Goal: Task Accomplishment & Management: Manage account settings

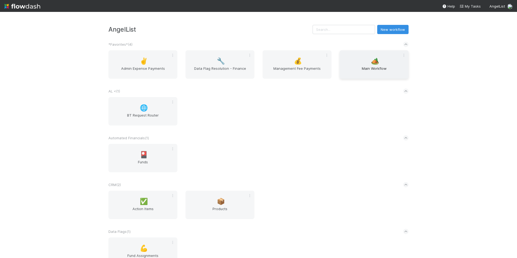
click at [373, 63] on span "🏕️" at bounding box center [375, 61] width 8 height 7
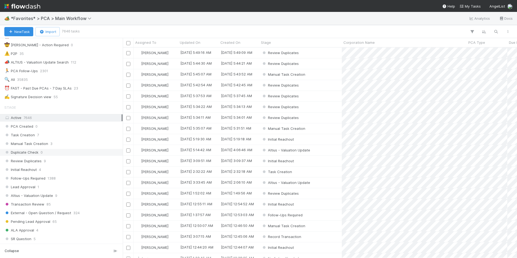
scroll to position [81, 0]
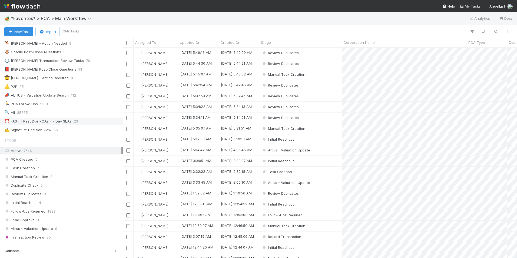
click at [83, 118] on div "⏰ FAST - Past Due PCAs - 7 Day SLAs 23" at bounding box center [62, 121] width 117 height 7
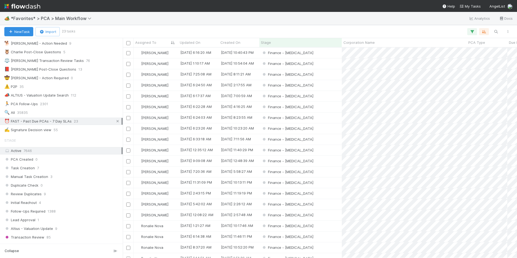
click at [116, 120] on icon at bounding box center [117, 122] width 5 height 4
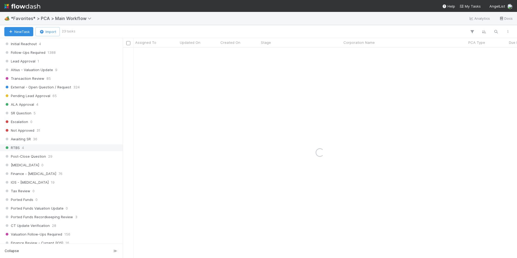
scroll to position [243, 0]
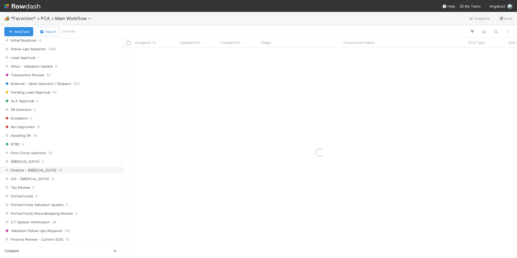
click at [40, 167] on div "Finance - ICU 76" at bounding box center [61, 170] width 123 height 7
click at [40, 170] on div "Finance - ICU 76" at bounding box center [62, 170] width 117 height 7
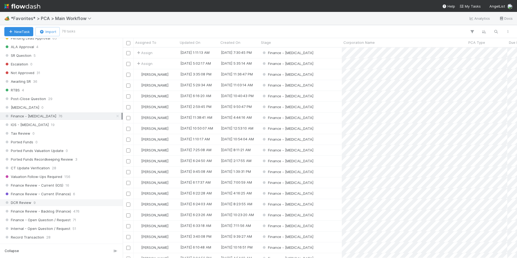
scroll to position [206, 390]
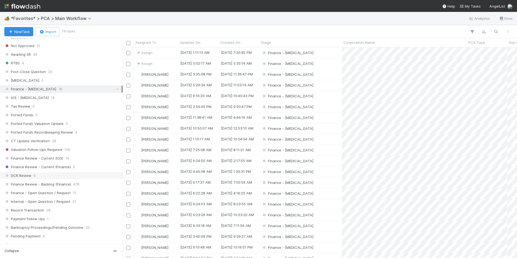
click at [44, 176] on div "DCR Review 9" at bounding box center [62, 175] width 117 height 7
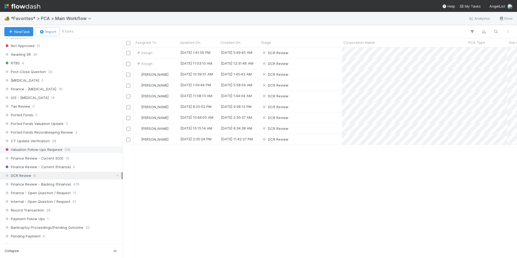
scroll to position [206, 390]
click at [167, 98] on div "[PERSON_NAME]" at bounding box center [156, 96] width 45 height 11
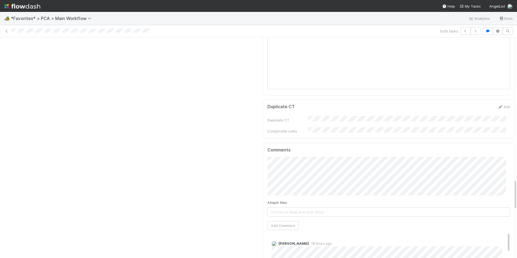
scroll to position [974, 0]
click at [282, 224] on button "Add Comment" at bounding box center [283, 228] width 31 height 9
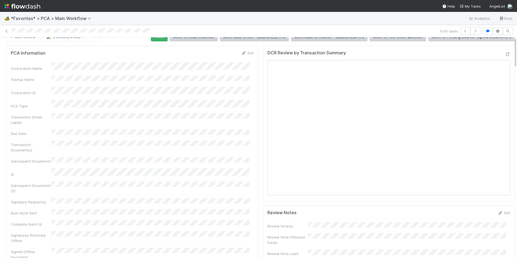
scroll to position [0, 0]
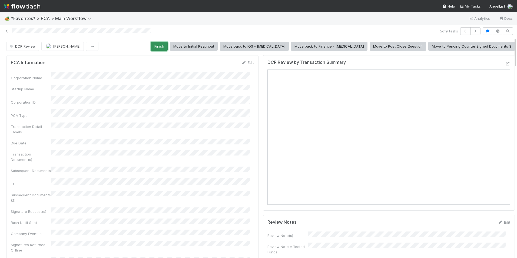
click at [168, 47] on button "Finish" at bounding box center [159, 46] width 17 height 9
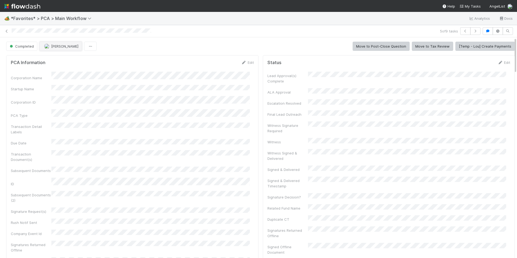
click at [58, 47] on span "[PERSON_NAME]" at bounding box center [64, 46] width 27 height 4
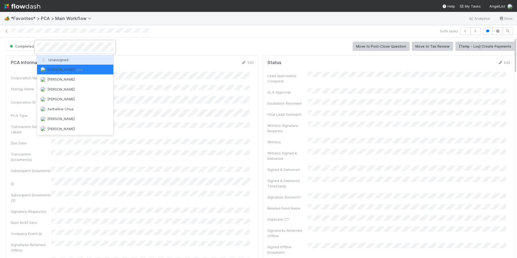
click at [61, 58] on span "Unassigned" at bounding box center [54, 60] width 28 height 4
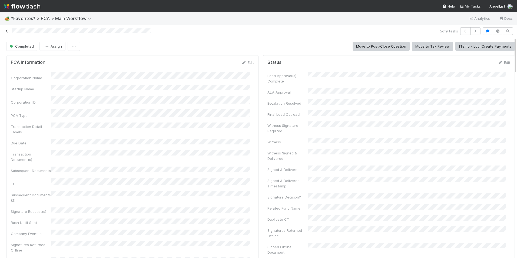
click at [7, 33] on icon at bounding box center [6, 31] width 5 height 4
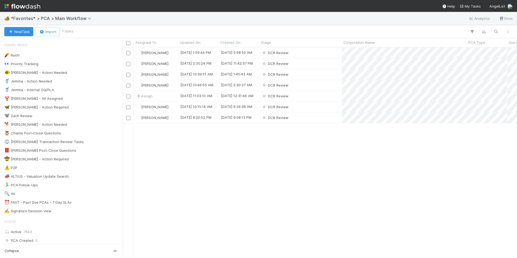
scroll to position [206, 390]
click at [165, 85] on div "[PERSON_NAME]" at bounding box center [156, 85] width 45 height 11
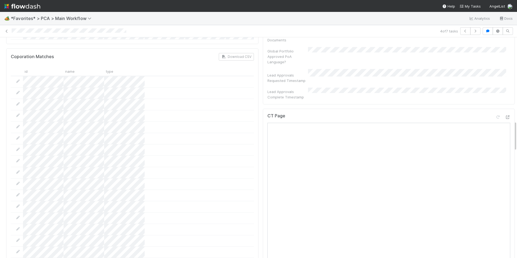
scroll to position [568, 0]
click at [505, 117] on icon at bounding box center [507, 119] width 5 height 4
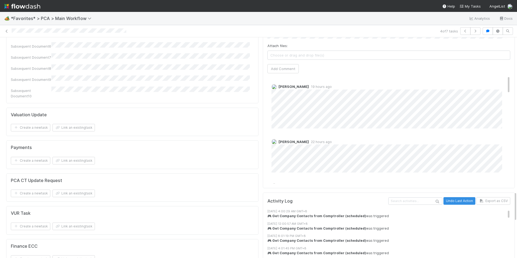
scroll to position [1028, 0]
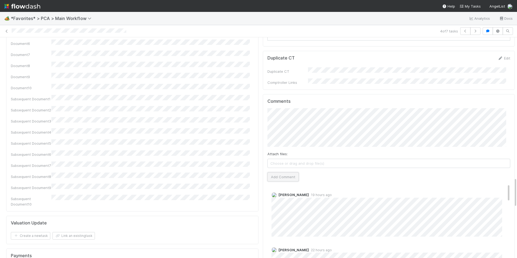
click at [283, 172] on button "Add Comment" at bounding box center [283, 176] width 31 height 9
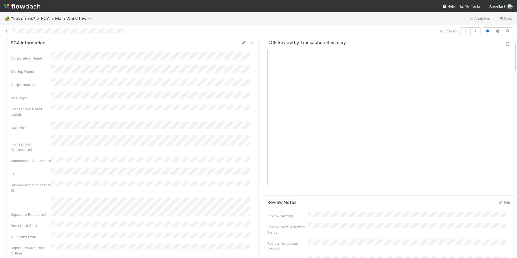
scroll to position [0, 0]
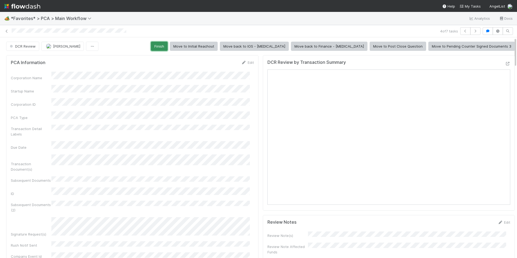
click at [168, 45] on button "Finish" at bounding box center [159, 46] width 17 height 9
click at [168, 44] on button "Finish" at bounding box center [159, 46] width 17 height 9
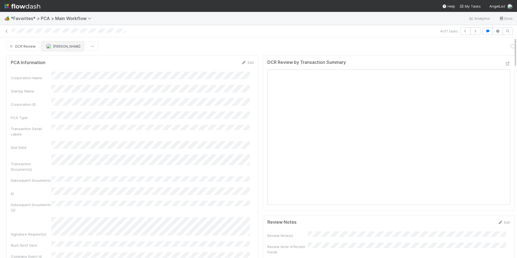
click at [60, 46] on span "[PERSON_NAME]" at bounding box center [66, 46] width 27 height 4
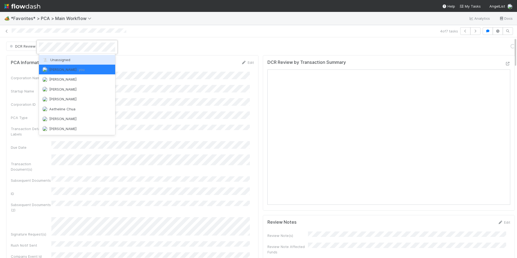
click at [63, 57] on div "Unassigned" at bounding box center [77, 60] width 76 height 10
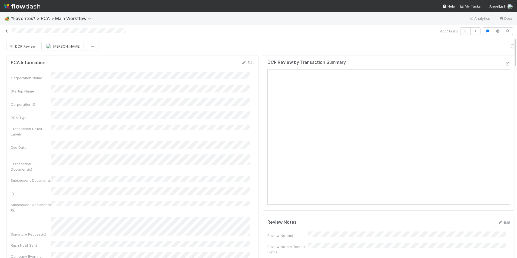
click at [5, 30] on icon at bounding box center [6, 31] width 5 height 4
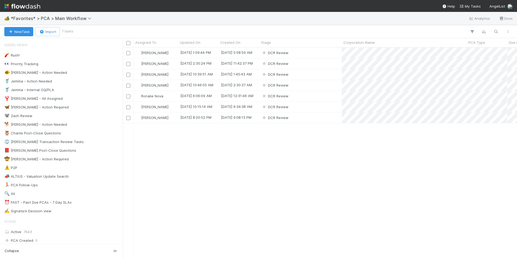
scroll to position [206, 390]
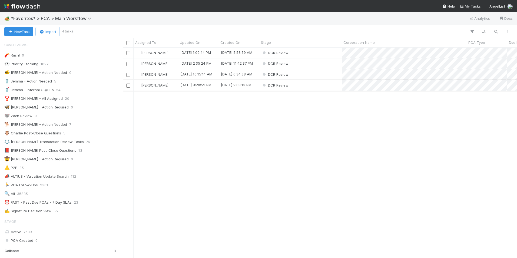
click at [322, 84] on div "DCR Review" at bounding box center [300, 85] width 83 height 11
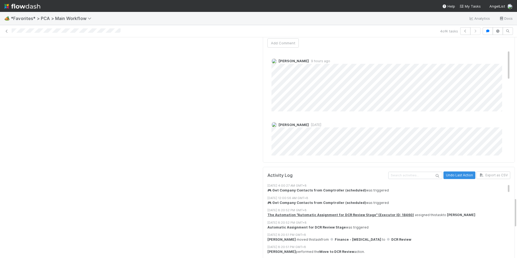
scroll to position [1055, 0]
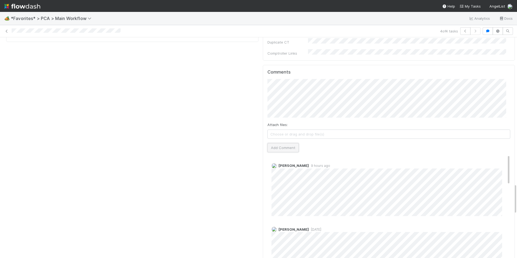
click at [287, 143] on button "Add Comment" at bounding box center [283, 147] width 31 height 9
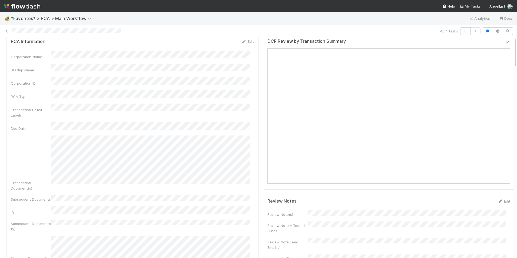
scroll to position [0, 0]
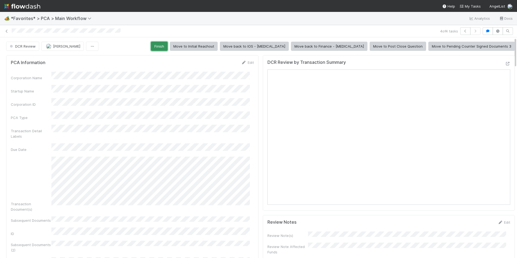
click at [168, 48] on button "Finish" at bounding box center [159, 46] width 17 height 9
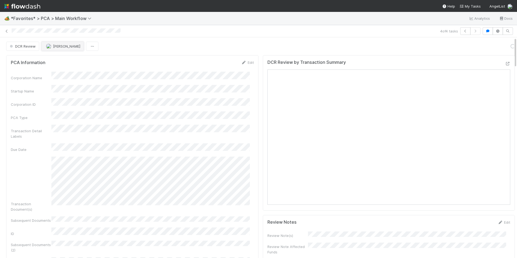
click at [57, 48] on span "[PERSON_NAME]" at bounding box center [66, 46] width 27 height 4
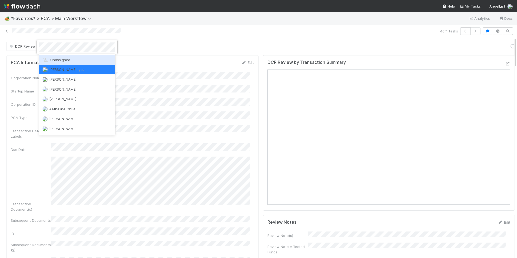
click at [67, 61] on span "Unassigned" at bounding box center [56, 60] width 28 height 4
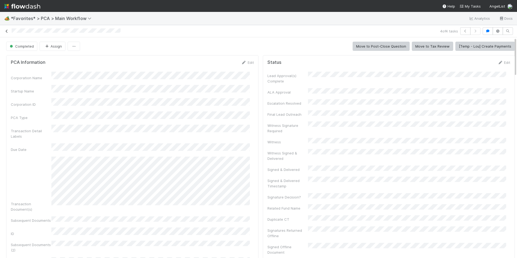
click at [6, 31] on icon at bounding box center [6, 31] width 5 height 4
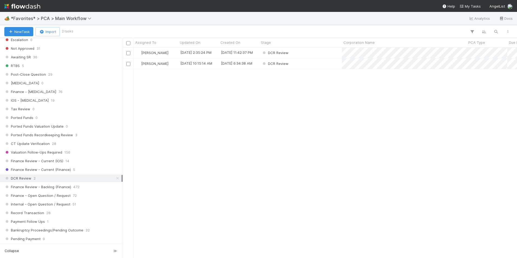
scroll to position [325, 0]
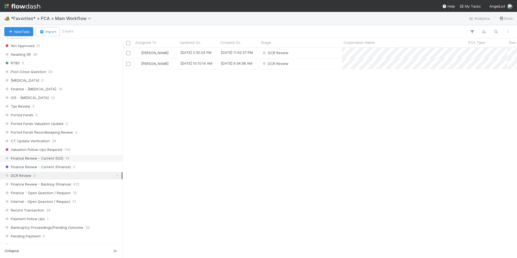
click at [75, 160] on div "Finance Review - Current (IOS) 14" at bounding box center [62, 158] width 117 height 7
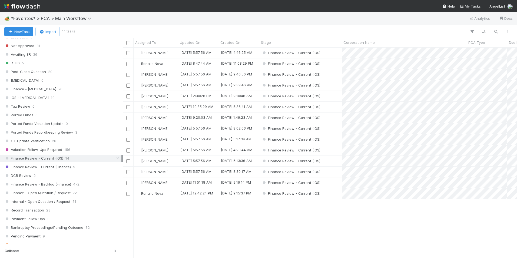
scroll to position [206, 390]
click at [161, 95] on div "[PERSON_NAME]" at bounding box center [156, 96] width 45 height 11
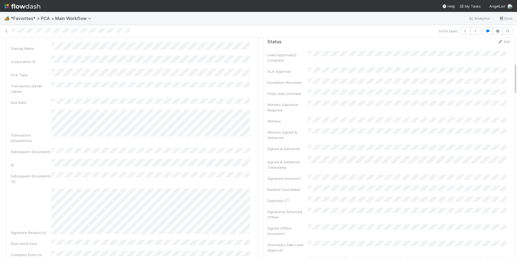
scroll to position [162, 0]
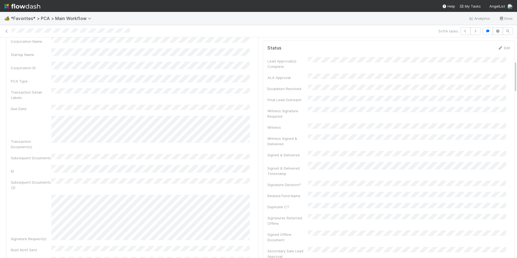
click at [335, 107] on div "Witness Signature Required" at bounding box center [389, 113] width 243 height 12
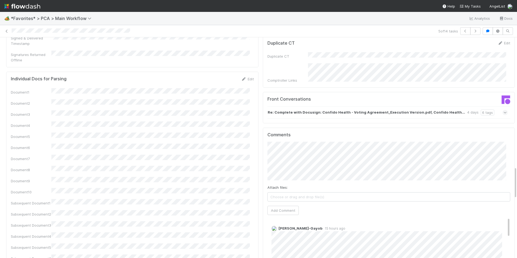
scroll to position [893, 0]
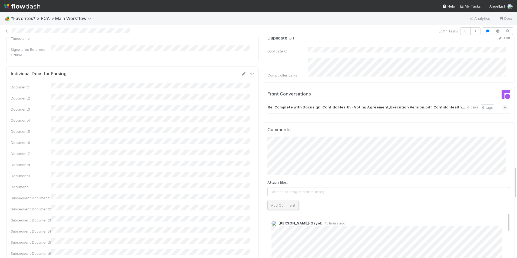
click at [275, 201] on button "Add Comment" at bounding box center [283, 205] width 31 height 9
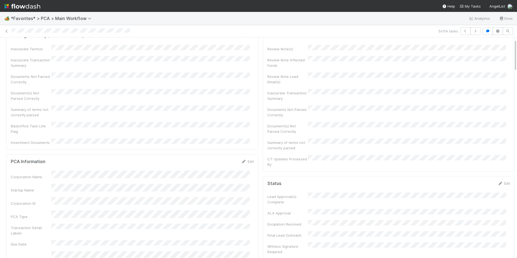
scroll to position [0, 0]
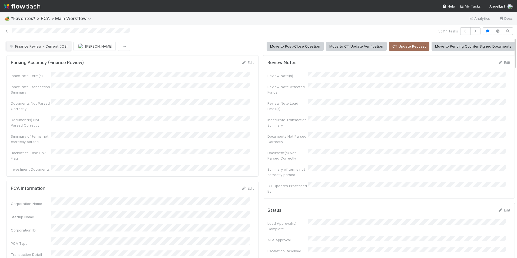
click at [29, 45] on span "Finance Review - Current (IOS)" at bounding box center [38, 46] width 59 height 4
drag, startPoint x: 39, startPoint y: 62, endPoint x: 42, endPoint y: 60, distance: 3.8
click at [39, 61] on div "Completed" at bounding box center [42, 60] width 76 height 10
click at [77, 48] on div "Finance Review - Current (IOS) Marlon" at bounding box center [68, 46] width 124 height 9
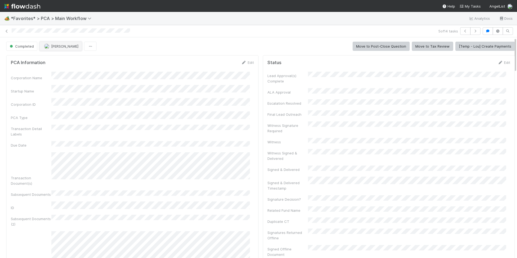
click at [56, 47] on span "[PERSON_NAME]" at bounding box center [64, 46] width 27 height 4
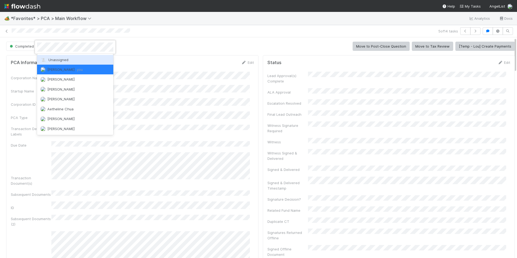
click at [62, 62] on span "Unassigned" at bounding box center [54, 60] width 28 height 4
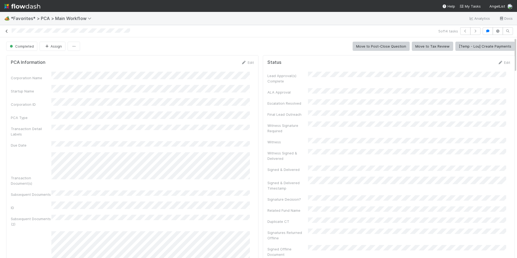
click at [6, 30] on icon at bounding box center [6, 31] width 5 height 4
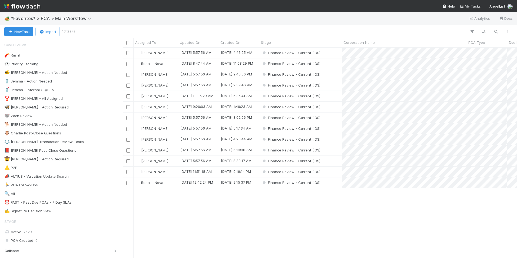
scroll to position [206, 390]
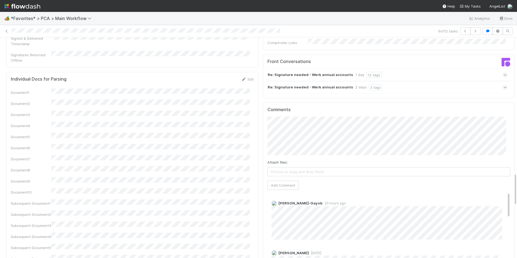
scroll to position [920, 0]
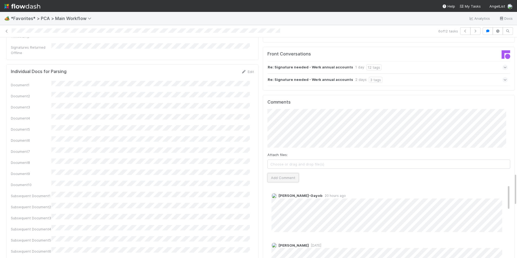
click at [284, 173] on button "Add Comment" at bounding box center [283, 177] width 31 height 9
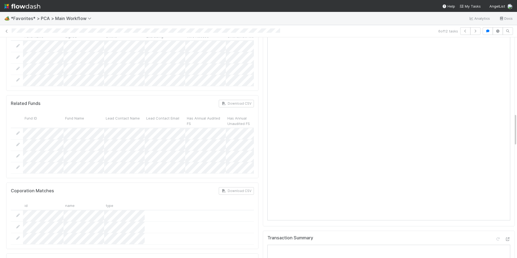
scroll to position [514, 0]
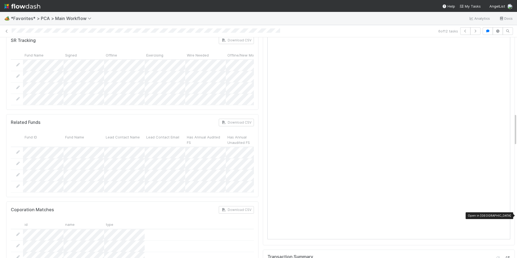
click at [505, 256] on icon at bounding box center [507, 258] width 5 height 4
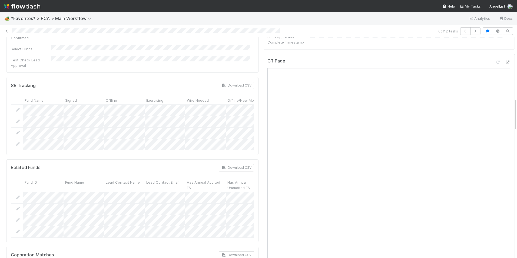
scroll to position [406, 0]
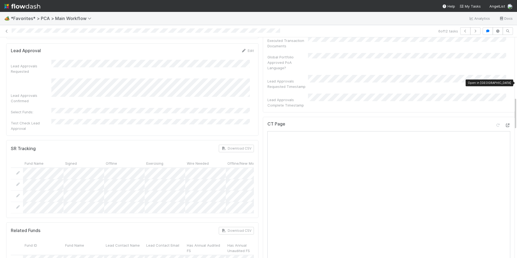
click at [505, 124] on icon at bounding box center [507, 126] width 5 height 4
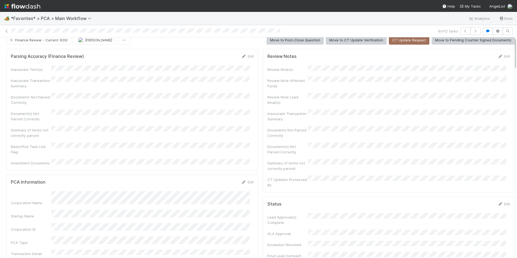
scroll to position [0, 0]
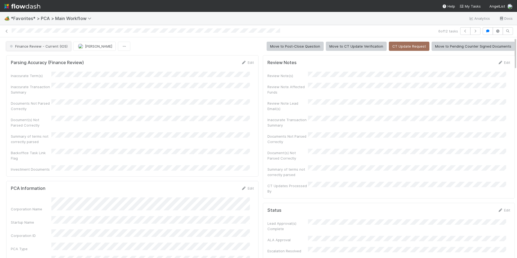
click at [49, 48] on button "Finance Review - Current (IOS)" at bounding box center [38, 46] width 65 height 9
click at [48, 74] on div "Completed" at bounding box center [42, 75] width 76 height 10
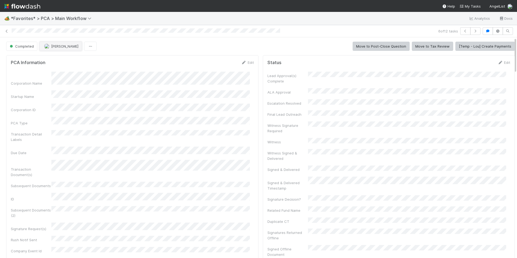
click at [59, 46] on span "[PERSON_NAME]" at bounding box center [64, 46] width 27 height 4
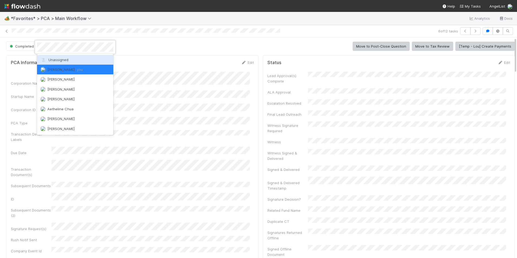
click at [63, 60] on span "Unassigned" at bounding box center [54, 60] width 28 height 4
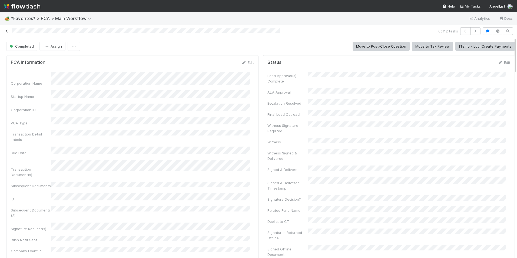
click at [8, 31] on icon at bounding box center [6, 31] width 5 height 4
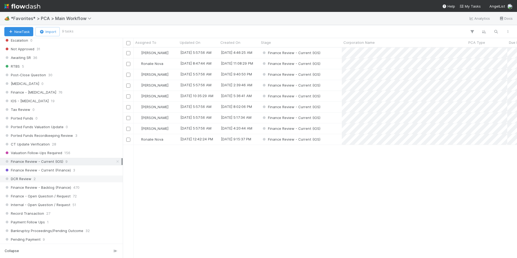
scroll to position [325, 0]
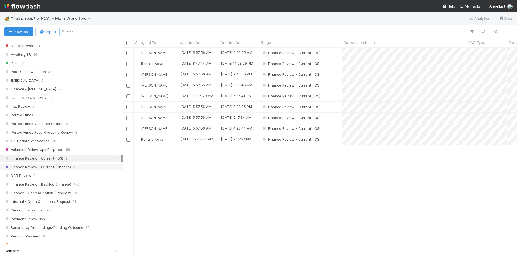
click at [77, 168] on div "Finance Review - Current (Finance) 3" at bounding box center [62, 167] width 117 height 7
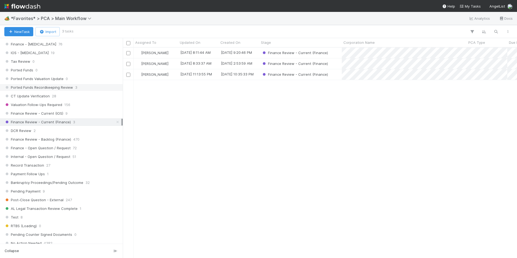
scroll to position [379, 0]
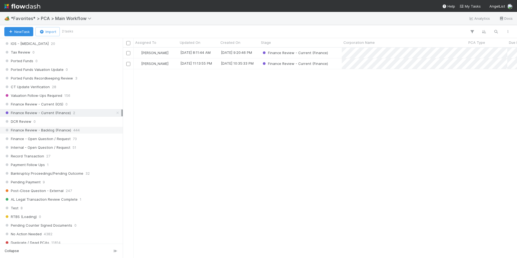
click at [88, 130] on div "Finance Review - Backlog (Finance) 444" at bounding box center [62, 130] width 117 height 7
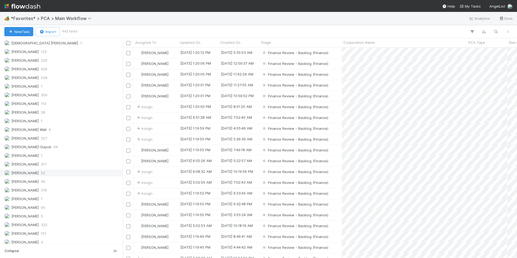
scroll to position [730, 0]
click at [58, 172] on div "Marlon 52" at bounding box center [62, 171] width 117 height 7
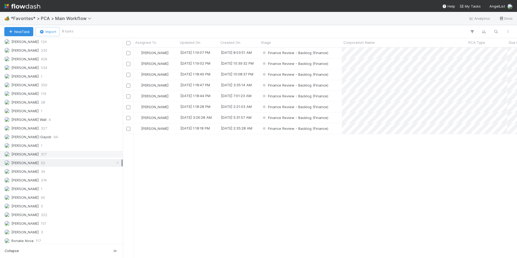
scroll to position [722, 0]
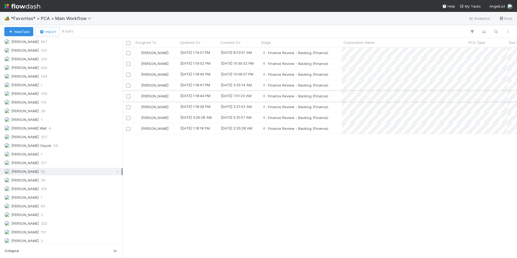
click at [334, 99] on div "Finance Review - Backlog (Finance)" at bounding box center [300, 96] width 83 height 11
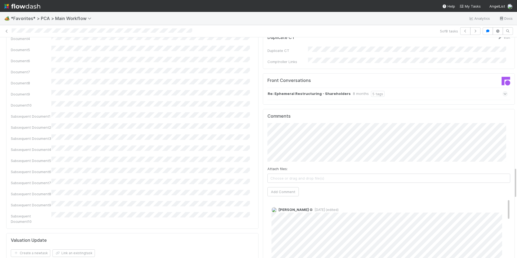
scroll to position [920, 0]
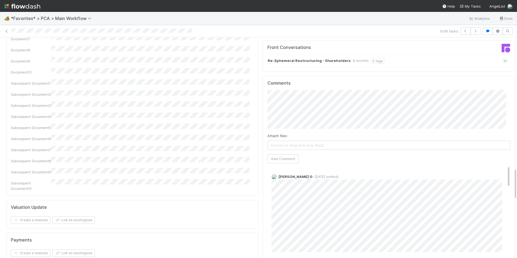
click at [268, 170] on div "Karren G 7 months ago (edited)" at bounding box center [391, 211] width 247 height 82
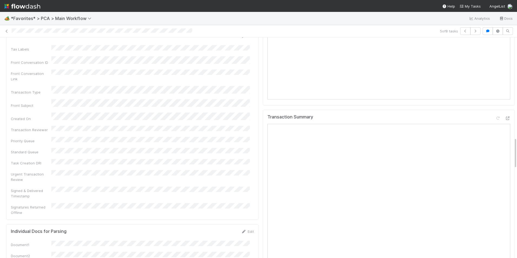
scroll to position [622, 0]
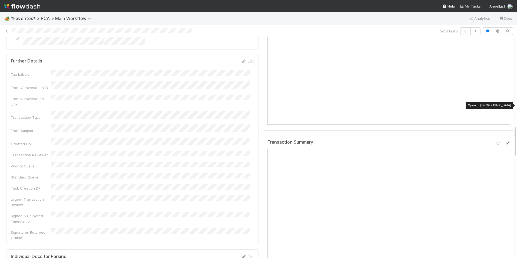
click at [505, 142] on icon at bounding box center [507, 144] width 5 height 4
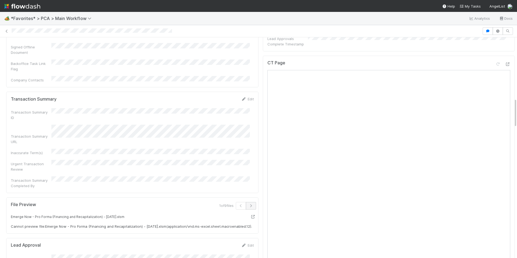
scroll to position [411, 0]
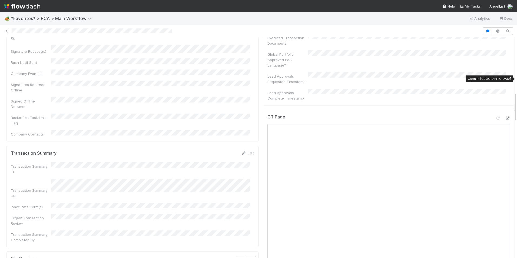
click at [505, 116] on div at bounding box center [507, 118] width 5 height 5
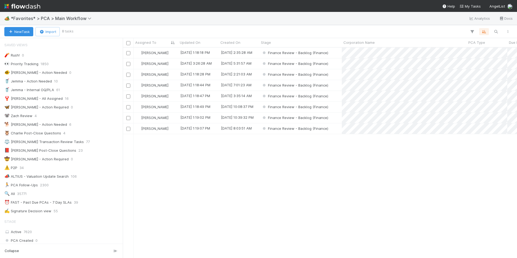
scroll to position [361, 0]
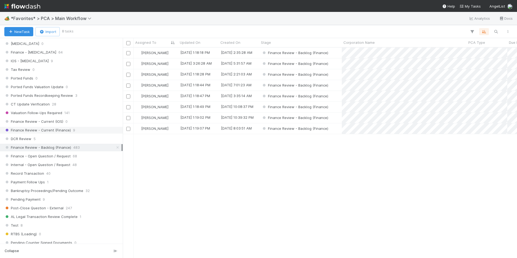
click at [68, 130] on span "Finance Review - Current (Finance)" at bounding box center [37, 130] width 67 height 7
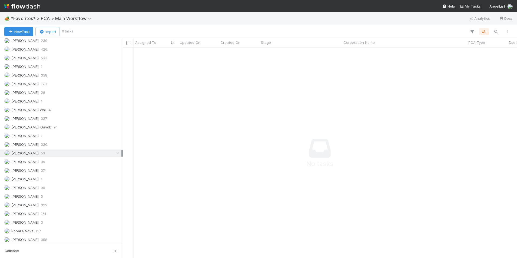
scroll to position [767, 0]
click at [115, 126] on icon at bounding box center [117, 126] width 5 height 4
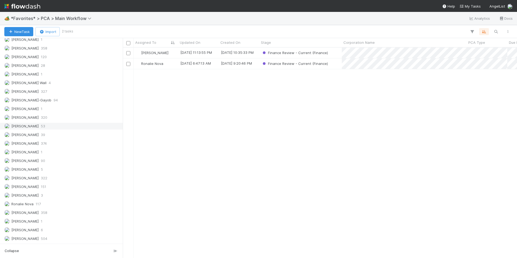
scroll to position [206, 390]
click at [157, 52] on span "Kevin Fawcett" at bounding box center [154, 53] width 27 height 4
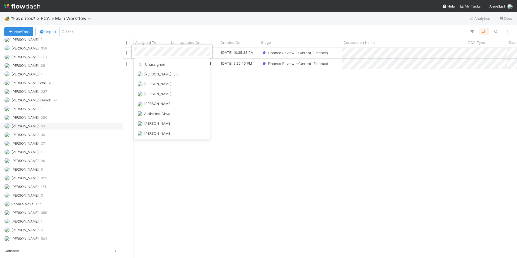
scroll to position [988, 0]
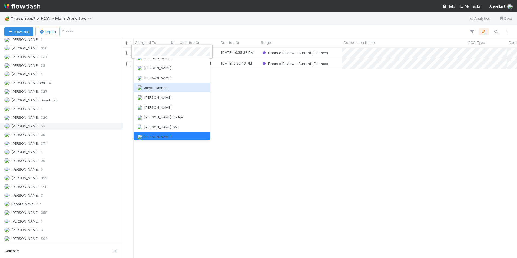
drag, startPoint x: 282, startPoint y: 106, endPoint x: 275, endPoint y: 84, distance: 22.8
click at [283, 105] on div at bounding box center [258, 129] width 517 height 258
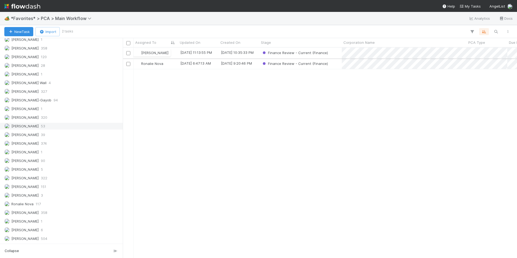
click at [217, 54] on div "9/3/25, 11:13:55 PM" at bounding box center [198, 53] width 41 height 11
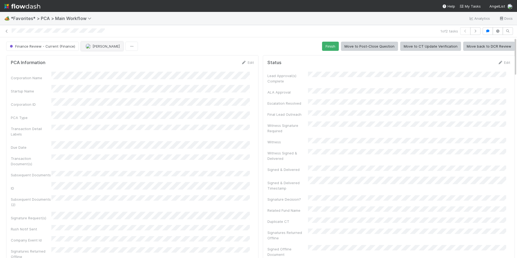
click at [101, 47] on span "Kevin Fawcett" at bounding box center [106, 46] width 27 height 4
click at [96, 62] on div "Marlon you" at bounding box center [115, 60] width 76 height 10
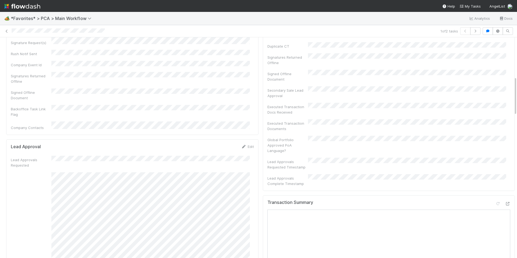
scroll to position [243, 0]
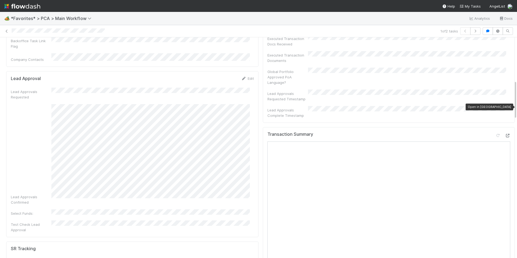
click at [505, 134] on icon at bounding box center [507, 136] width 5 height 4
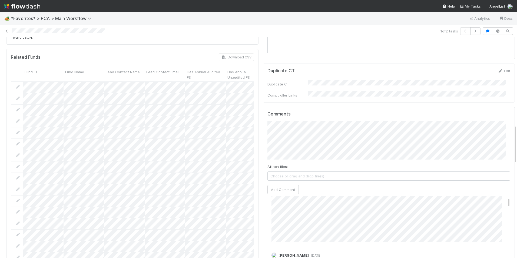
scroll to position [460, 0]
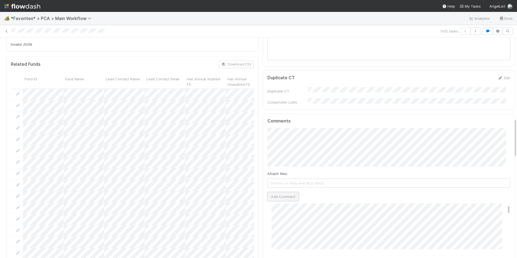
click at [289, 192] on button "Add Comment" at bounding box center [283, 196] width 31 height 9
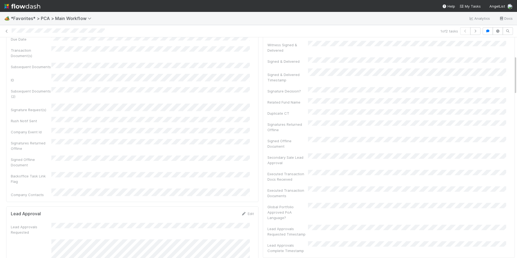
scroll to position [0, 0]
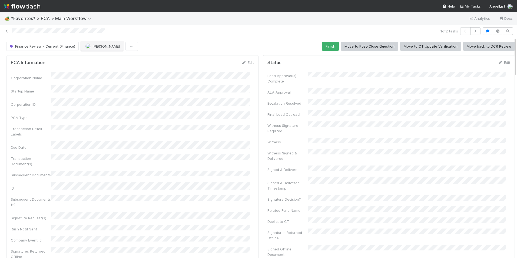
click at [88, 48] on button "[PERSON_NAME]" at bounding box center [102, 46] width 42 height 9
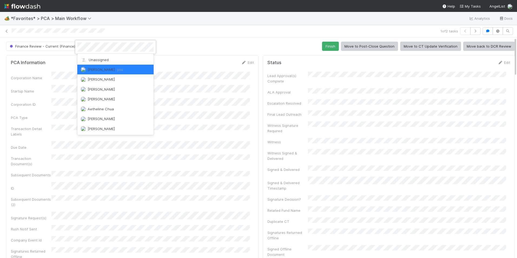
scroll to position [77, 0]
click at [328, 49] on div at bounding box center [258, 129] width 517 height 258
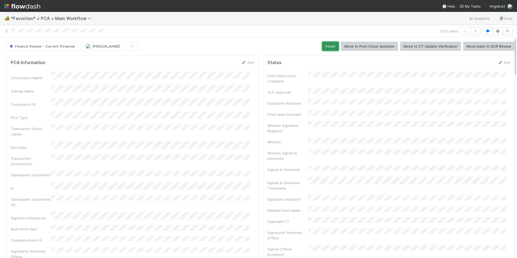
click at [322, 48] on button "Finish" at bounding box center [330, 46] width 17 height 9
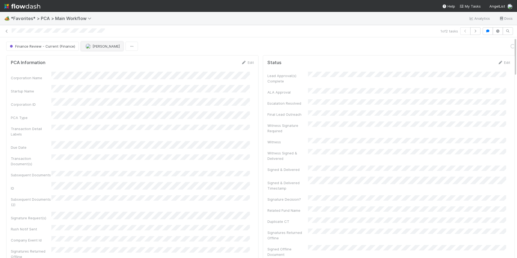
click at [97, 47] on span "[PERSON_NAME]" at bounding box center [106, 46] width 27 height 4
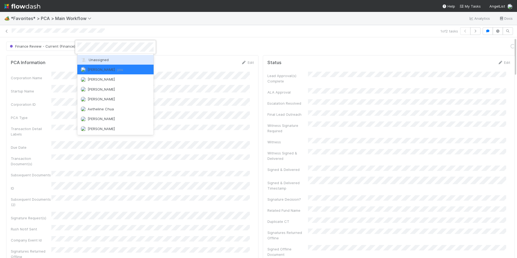
click at [96, 56] on div "Unassigned" at bounding box center [115, 60] width 76 height 10
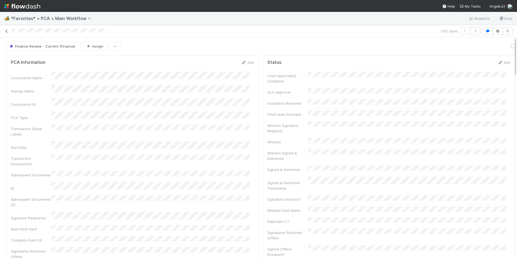
click at [5, 31] on icon at bounding box center [6, 31] width 5 height 4
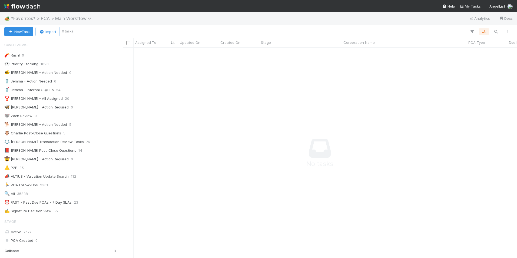
click at [81, 17] on span "*Favorites* > PCA > Main Workflow" at bounding box center [52, 18] width 83 height 5
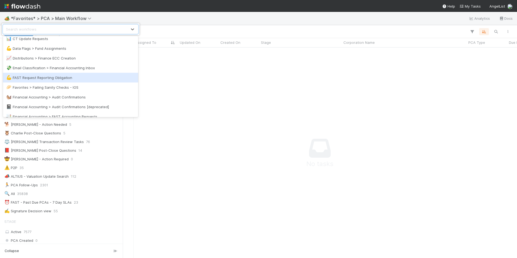
scroll to position [108, 0]
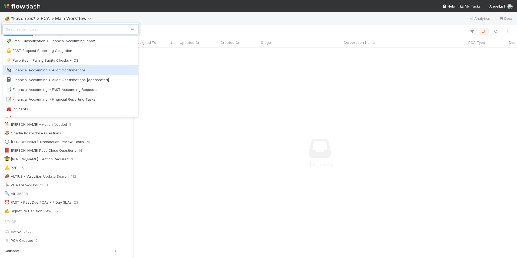
click at [83, 72] on div "🐿️ Financial Accounting > Audit Confirmations" at bounding box center [70, 69] width 129 height 5
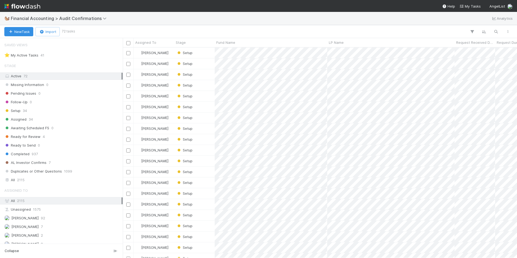
scroll to position [206, 390]
click at [63, 111] on div "Setup 34" at bounding box center [62, 110] width 117 height 7
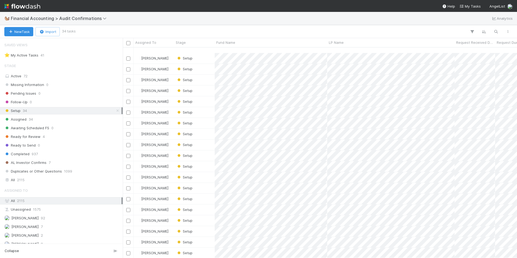
scroll to position [162, 0]
click at [204, 236] on div "Setup" at bounding box center [194, 241] width 41 height 11
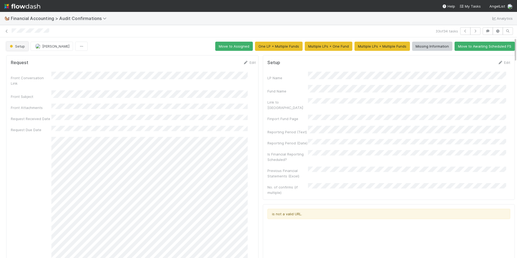
click at [15, 48] on span "Setup" at bounding box center [17, 46] width 16 height 4
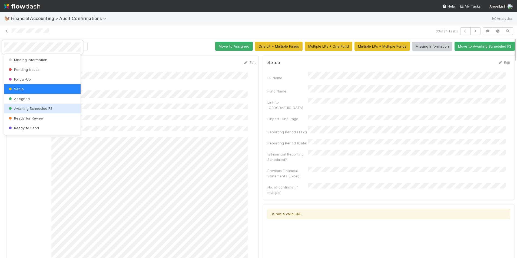
scroll to position [28, 0]
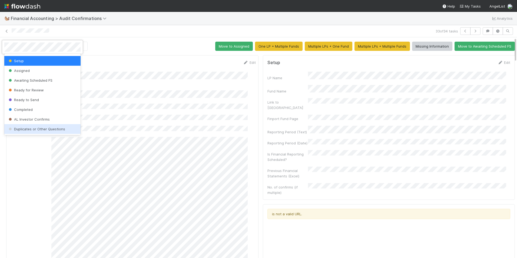
click at [45, 129] on span "Duplicates or Other Questions" at bounding box center [37, 129] width 58 height 4
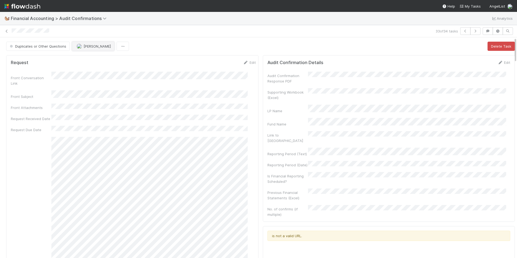
click at [87, 44] on span "[PERSON_NAME]" at bounding box center [97, 46] width 27 height 4
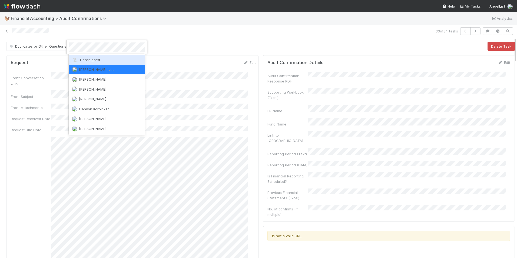
click at [91, 58] on span "Unassigned" at bounding box center [86, 60] width 28 height 4
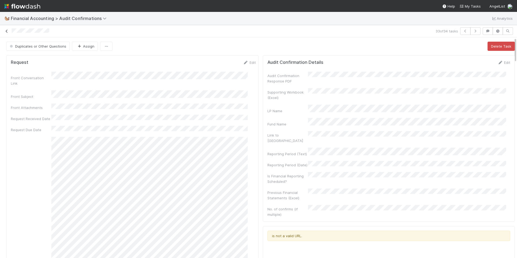
click at [5, 28] on link at bounding box center [6, 30] width 5 height 5
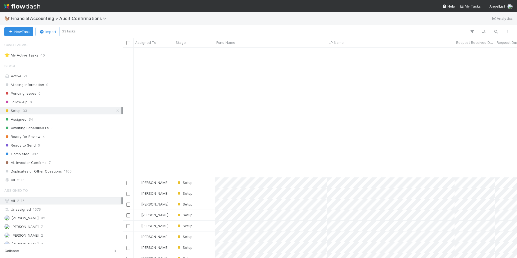
scroll to position [151, 0]
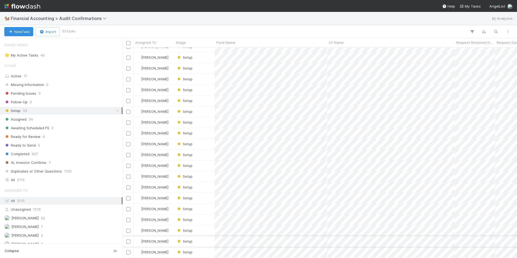
click at [206, 237] on div "Setup" at bounding box center [194, 241] width 41 height 11
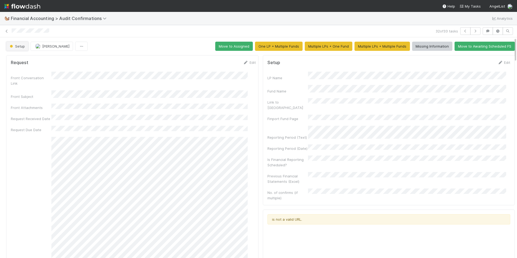
click at [15, 48] on span "Setup" at bounding box center [17, 46] width 16 height 4
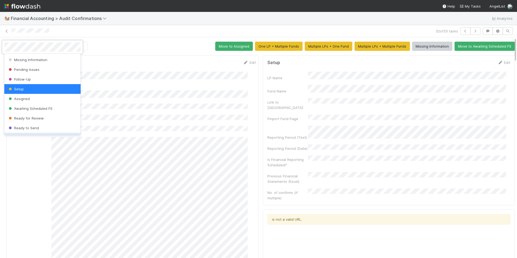
scroll to position [28, 0]
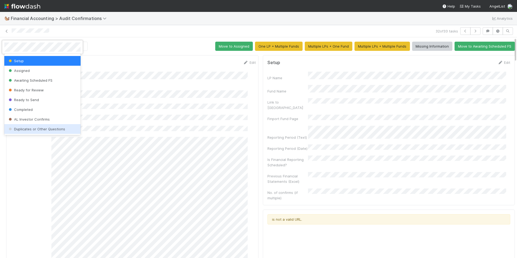
click at [47, 133] on div "Duplicates or Other Questions" at bounding box center [42, 129] width 76 height 10
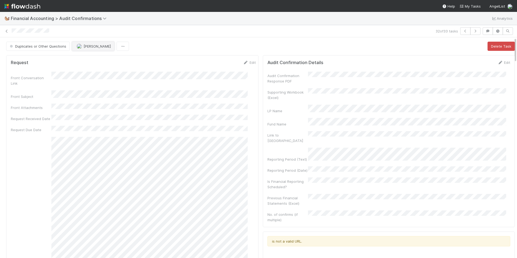
click at [83, 43] on button "[PERSON_NAME]" at bounding box center [93, 46] width 42 height 9
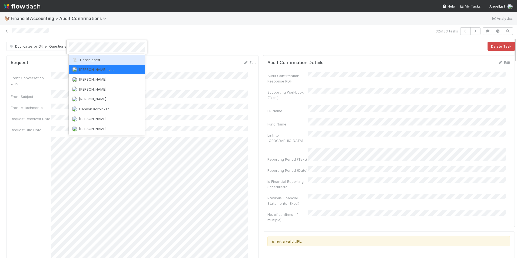
click at [93, 60] on span "Unassigned" at bounding box center [86, 60] width 28 height 4
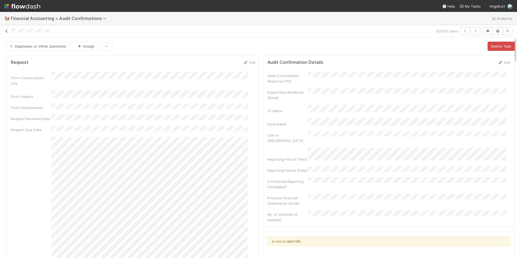
click at [6, 31] on icon at bounding box center [6, 31] width 5 height 4
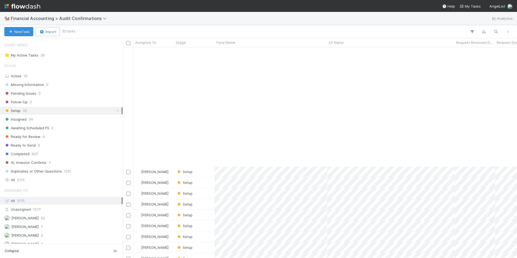
scroll to position [140, 0]
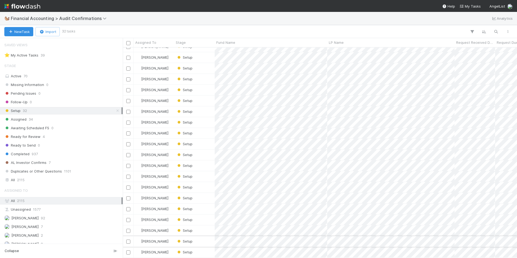
click at [202, 236] on div "Setup" at bounding box center [194, 241] width 41 height 11
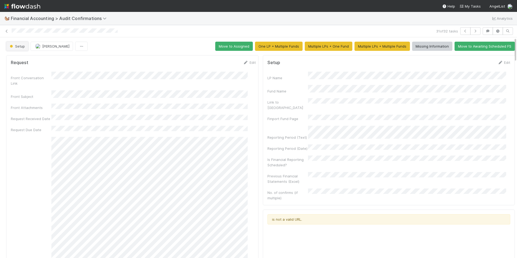
click at [21, 43] on button "Setup" at bounding box center [17, 46] width 22 height 9
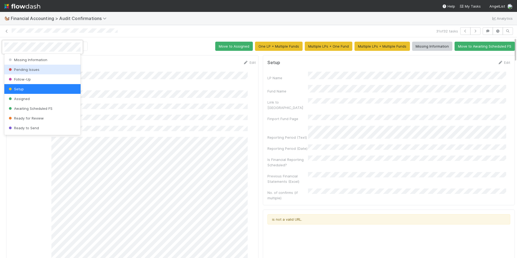
scroll to position [28, 0]
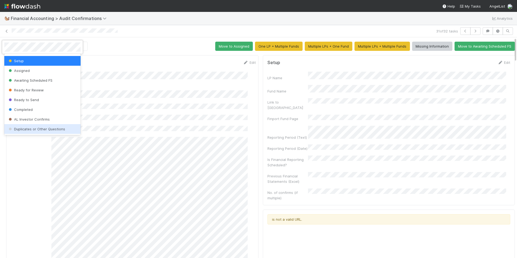
click at [48, 127] on div "Duplicates or Other Questions" at bounding box center [42, 129] width 76 height 10
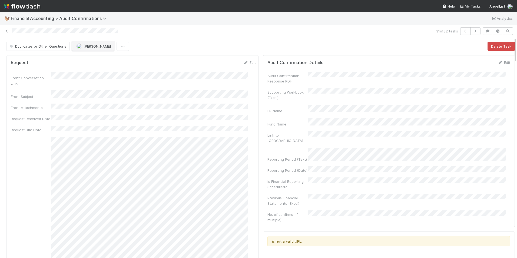
click at [84, 45] on span "[PERSON_NAME]" at bounding box center [97, 46] width 27 height 4
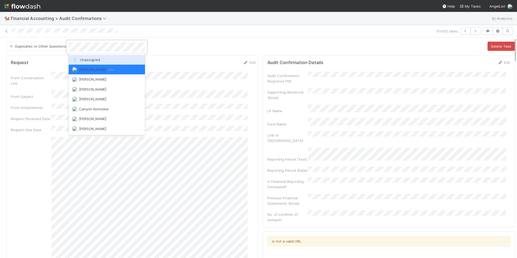
click at [94, 61] on span "Unassigned" at bounding box center [86, 60] width 28 height 4
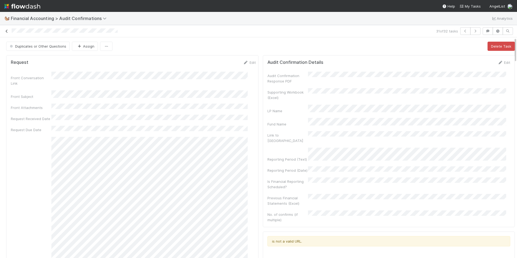
click at [7, 33] on link at bounding box center [6, 30] width 5 height 5
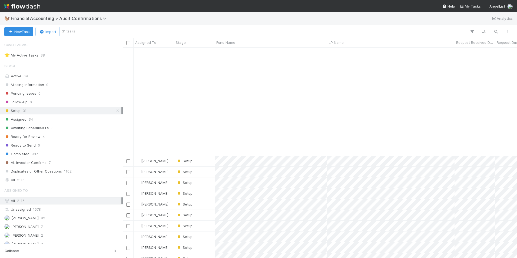
scroll to position [129, 0]
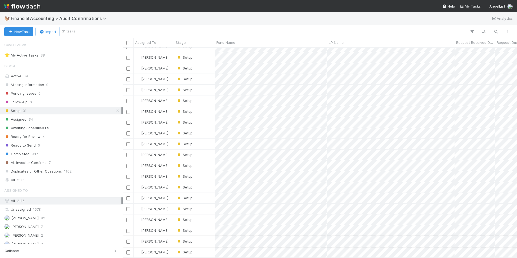
click at [204, 238] on div "Setup" at bounding box center [194, 241] width 41 height 11
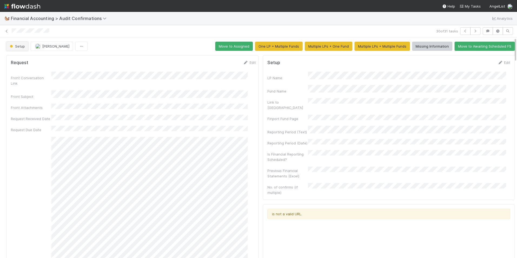
click at [21, 48] on span "Setup" at bounding box center [17, 46] width 16 height 4
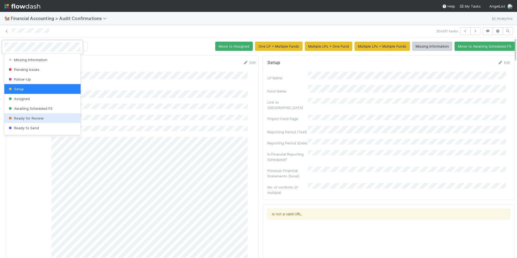
scroll to position [28, 0]
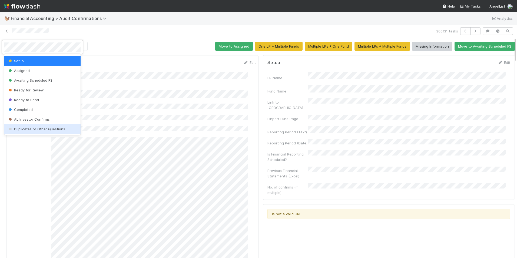
click at [45, 127] on div "Duplicates or Other Questions" at bounding box center [42, 129] width 76 height 10
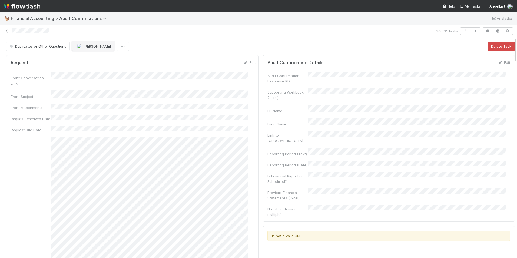
click at [84, 46] on span "[PERSON_NAME]" at bounding box center [97, 46] width 27 height 4
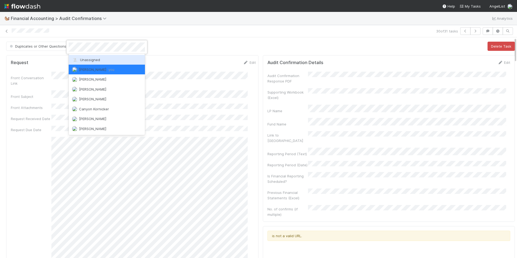
click at [87, 61] on span "Unassigned" at bounding box center [86, 60] width 28 height 4
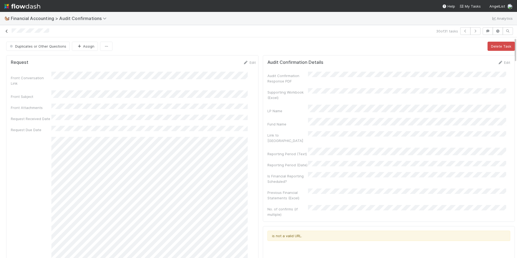
click at [7, 31] on icon at bounding box center [6, 31] width 5 height 4
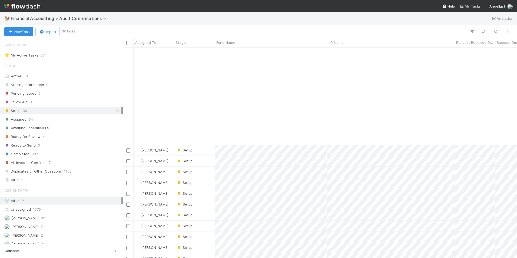
scroll to position [118, 0]
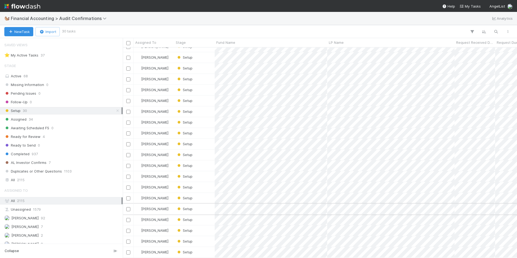
click at [207, 205] on div "Setup" at bounding box center [194, 209] width 41 height 11
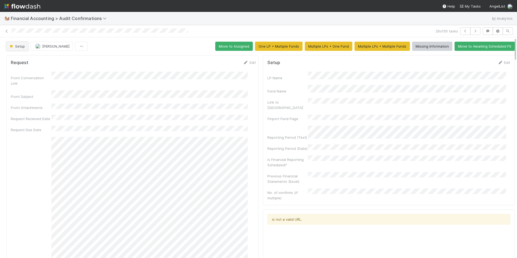
click at [18, 45] on span "Setup" at bounding box center [17, 46] width 16 height 4
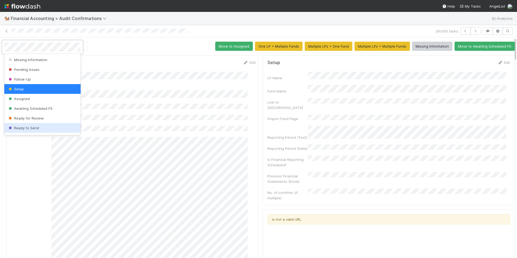
scroll to position [28, 0]
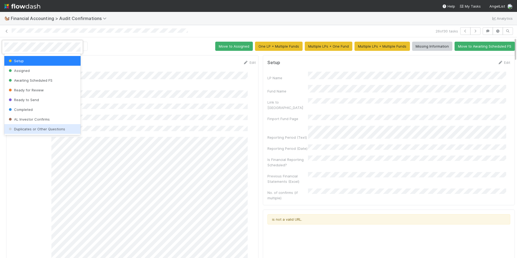
click at [47, 126] on div "Duplicates or Other Questions" at bounding box center [42, 129] width 76 height 10
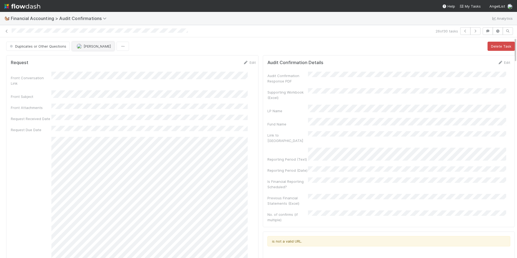
click at [91, 47] on span "[PERSON_NAME]" at bounding box center [97, 46] width 27 height 4
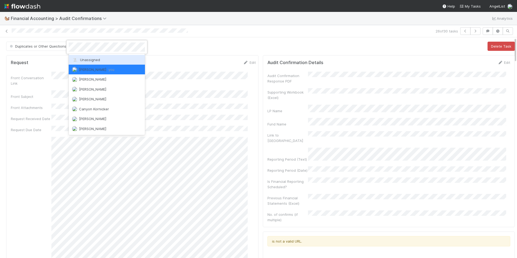
click at [95, 58] on span "Unassigned" at bounding box center [86, 60] width 28 height 4
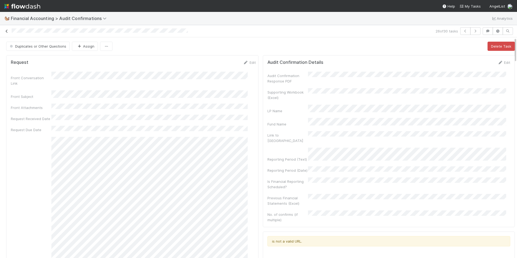
click at [7, 31] on icon at bounding box center [6, 31] width 5 height 4
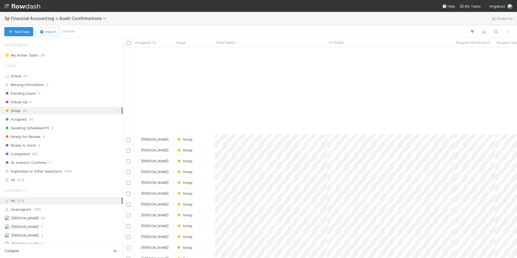
scroll to position [108, 0]
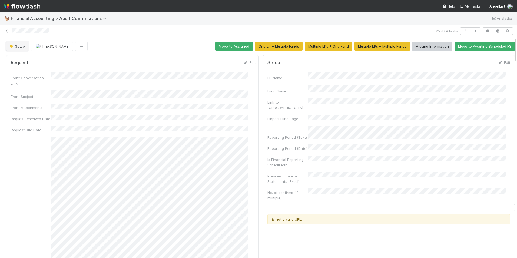
click at [19, 47] on span "Setup" at bounding box center [17, 46] width 16 height 4
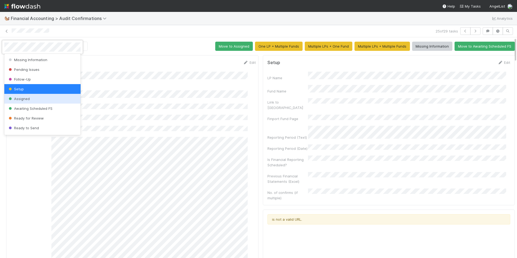
scroll to position [28, 0]
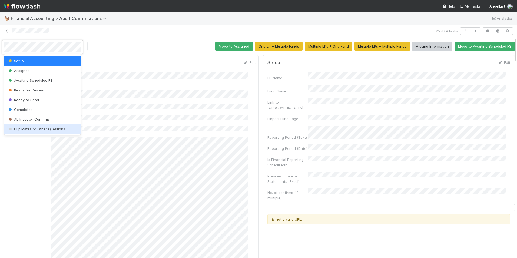
click at [51, 132] on div "Duplicates or Other Questions" at bounding box center [42, 129] width 76 height 10
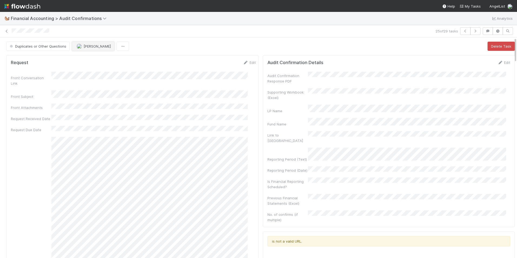
click at [85, 47] on span "[PERSON_NAME]" at bounding box center [97, 46] width 27 height 4
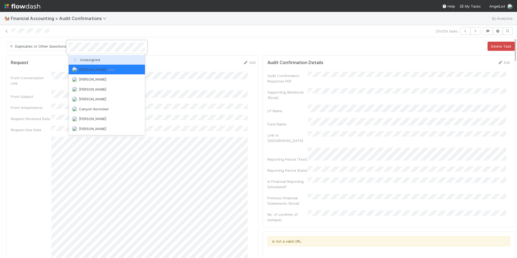
click at [87, 57] on div "Unassigned" at bounding box center [107, 60] width 76 height 10
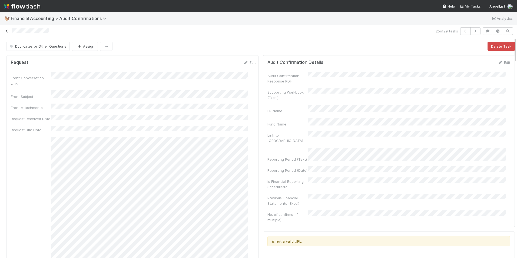
click at [6, 32] on icon at bounding box center [6, 31] width 5 height 4
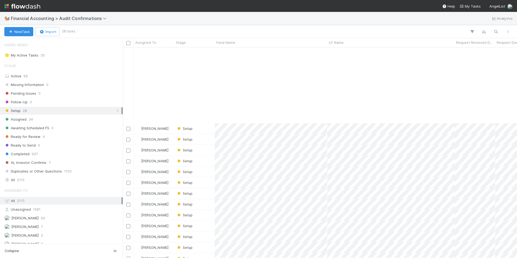
scroll to position [97, 0]
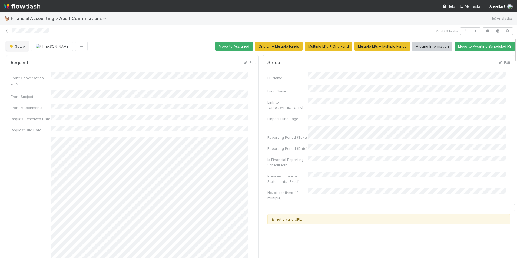
click at [21, 45] on span "Setup" at bounding box center [17, 46] width 16 height 4
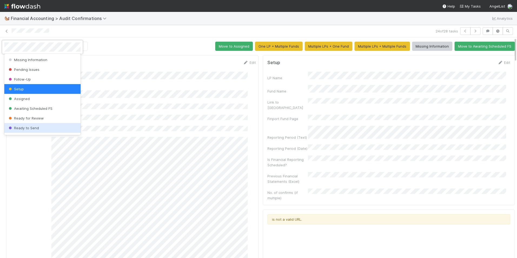
scroll to position [28, 0]
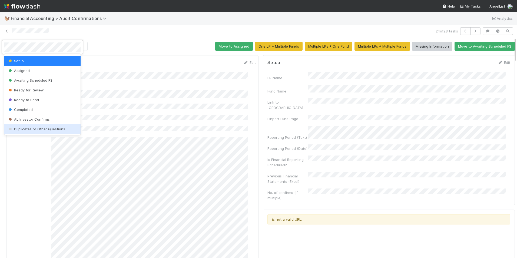
click at [37, 129] on span "Duplicates or Other Questions" at bounding box center [37, 129] width 58 height 4
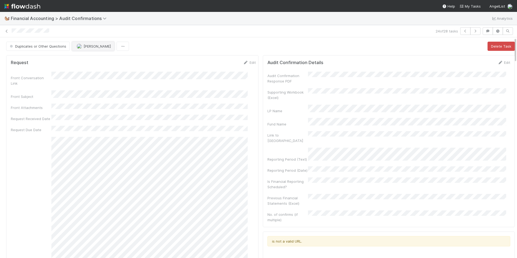
click at [85, 44] on span "[PERSON_NAME]" at bounding box center [97, 46] width 27 height 4
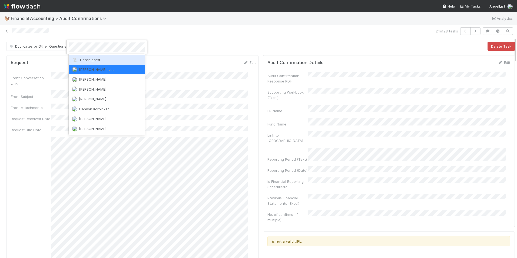
click at [94, 61] on span "Unassigned" at bounding box center [86, 60] width 28 height 4
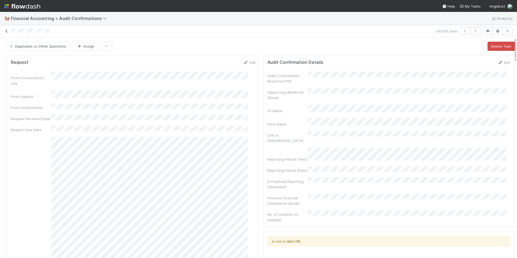
click at [8, 30] on icon at bounding box center [6, 31] width 5 height 4
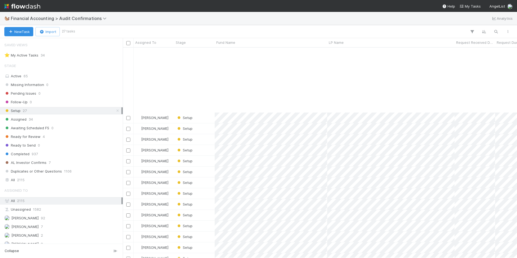
scroll to position [86, 0]
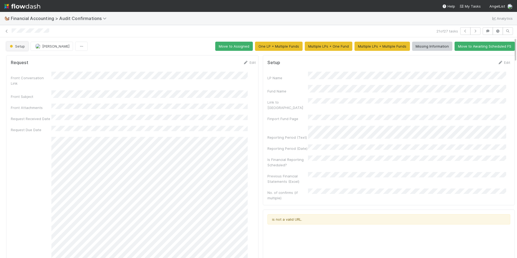
click at [22, 45] on span "Setup" at bounding box center [17, 46] width 16 height 4
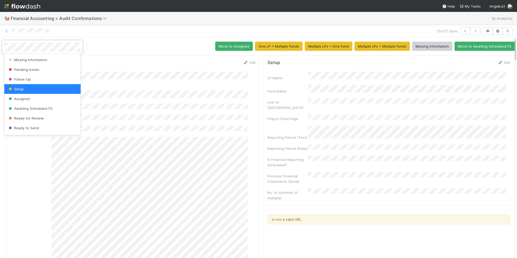
scroll to position [28, 0]
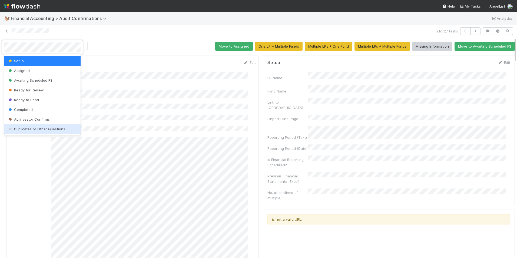
click at [60, 130] on span "Duplicates or Other Questions" at bounding box center [37, 129] width 58 height 4
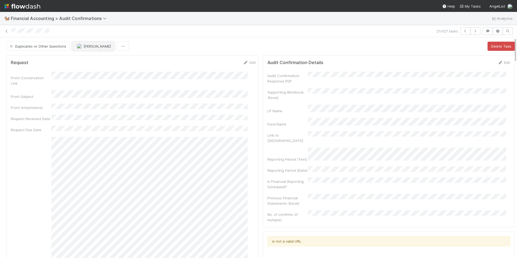
click at [78, 46] on img "button" at bounding box center [79, 46] width 5 height 5
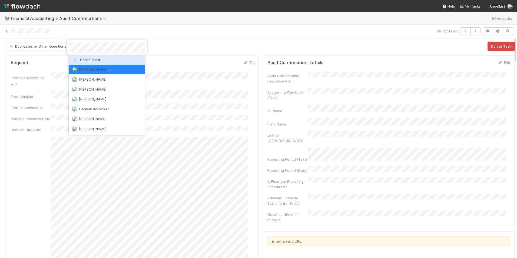
click at [88, 61] on span "Unassigned" at bounding box center [86, 60] width 28 height 4
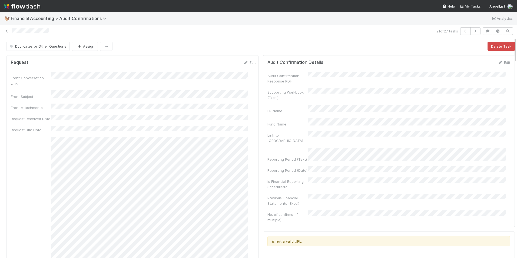
click at [2, 30] on div "21 of 27 tasks" at bounding box center [258, 31] width 517 height 8
click at [6, 30] on icon at bounding box center [6, 31] width 5 height 4
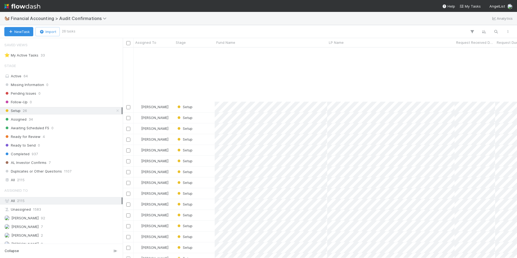
scroll to position [75, 0]
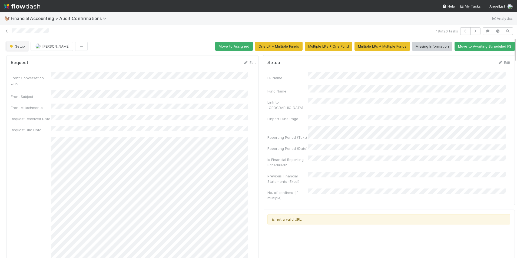
click at [24, 45] on span "Setup" at bounding box center [17, 46] width 16 height 4
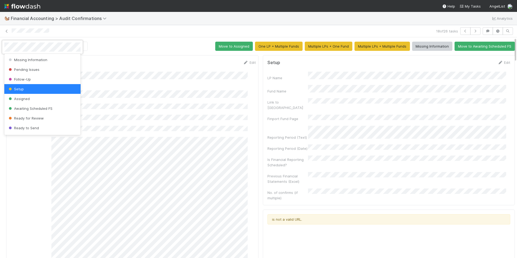
scroll to position [28, 0]
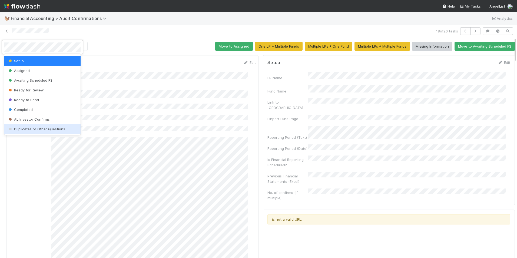
click at [36, 130] on span "Duplicates or Other Questions" at bounding box center [37, 129] width 58 height 4
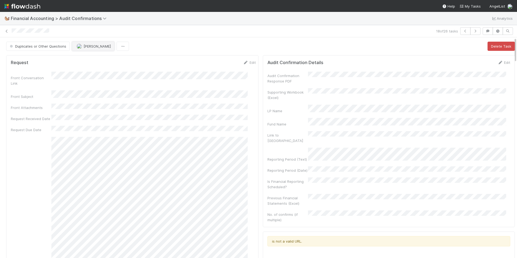
click at [86, 46] on span "[PERSON_NAME]" at bounding box center [97, 46] width 27 height 4
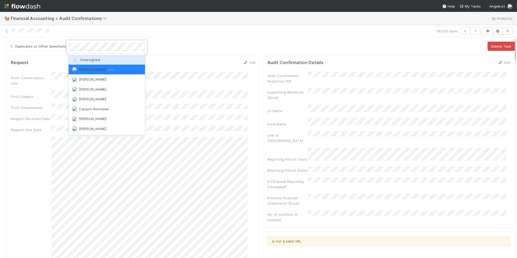
click at [92, 57] on div "Unassigned" at bounding box center [107, 60] width 76 height 10
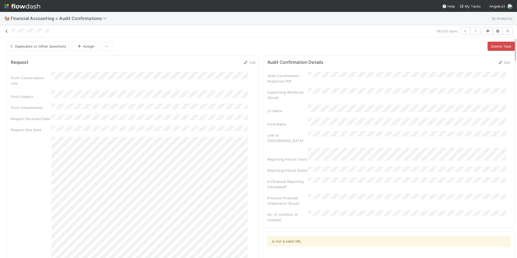
click at [7, 30] on icon at bounding box center [6, 31] width 5 height 4
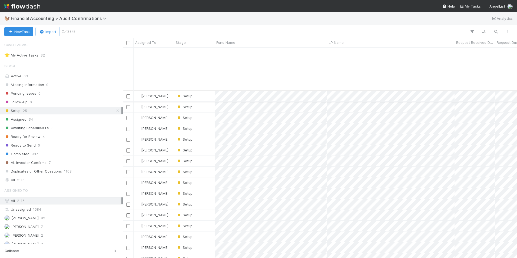
scroll to position [64, 0]
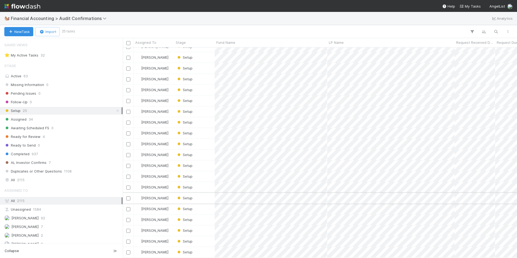
click at [203, 195] on div "Setup" at bounding box center [194, 198] width 41 height 11
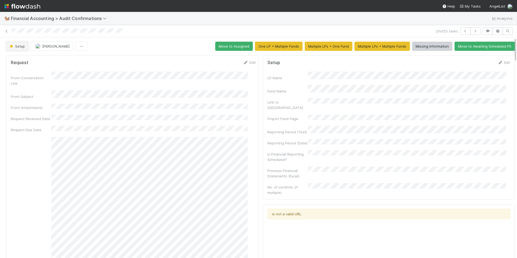
click at [20, 42] on button "Setup" at bounding box center [17, 46] width 22 height 9
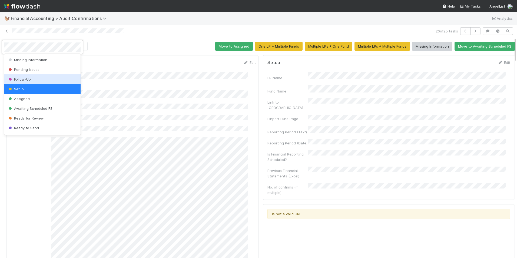
scroll to position [28, 0]
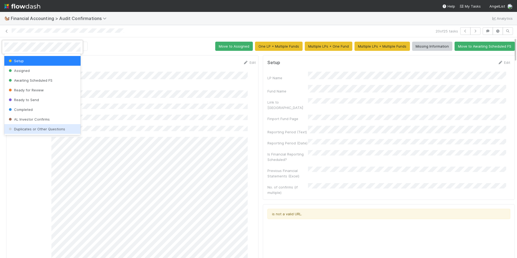
click at [53, 126] on div "Duplicates or Other Questions" at bounding box center [42, 129] width 76 height 10
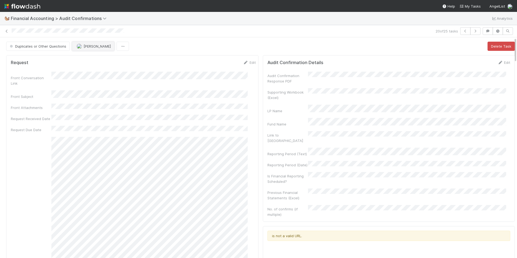
click at [84, 47] on span "[PERSON_NAME]" at bounding box center [97, 46] width 27 height 4
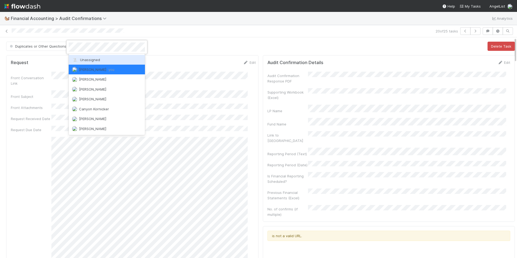
click at [90, 61] on span "Unassigned" at bounding box center [86, 60] width 28 height 4
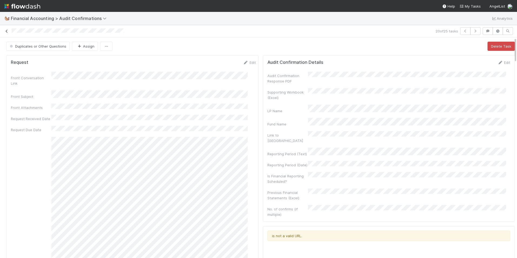
click at [7, 32] on icon at bounding box center [6, 31] width 5 height 4
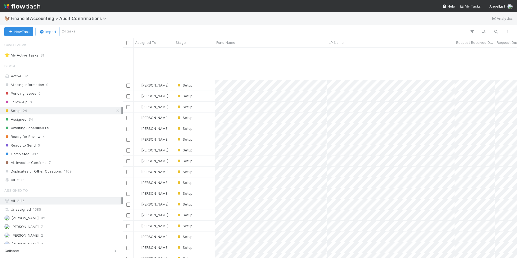
scroll to position [54, 0]
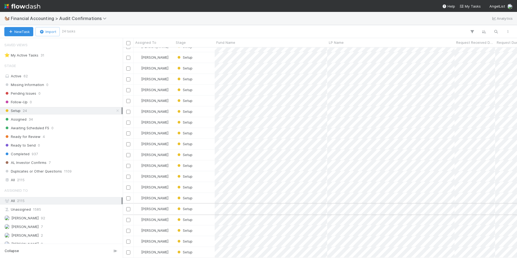
click at [203, 204] on div "Setup" at bounding box center [194, 209] width 41 height 11
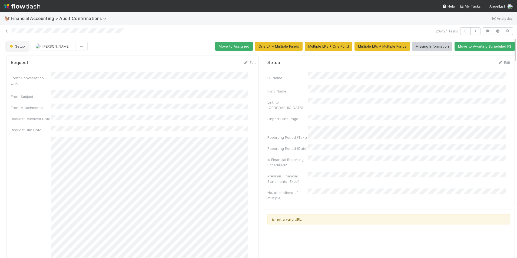
click at [17, 47] on span "Setup" at bounding box center [17, 46] width 16 height 4
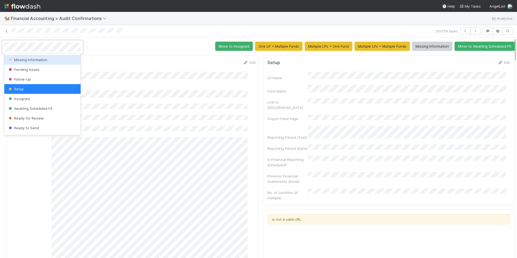
scroll to position [28, 0]
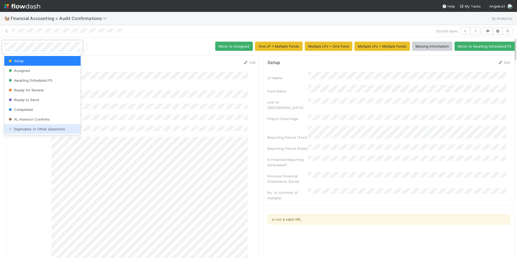
click at [46, 128] on span "Duplicates or Other Questions" at bounding box center [37, 129] width 58 height 4
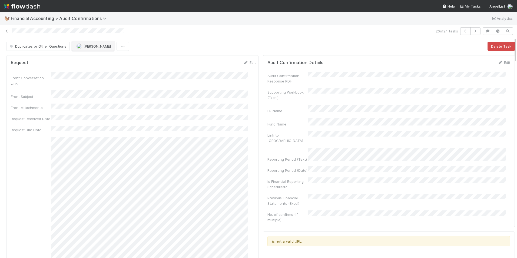
click at [85, 47] on span "[PERSON_NAME]" at bounding box center [97, 46] width 27 height 4
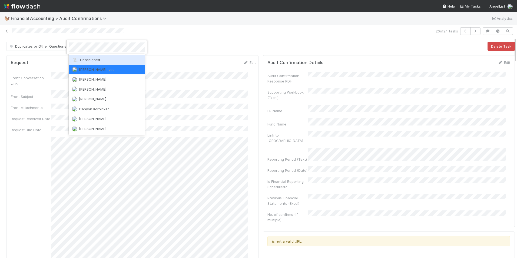
click at [89, 59] on span "Unassigned" at bounding box center [86, 60] width 28 height 4
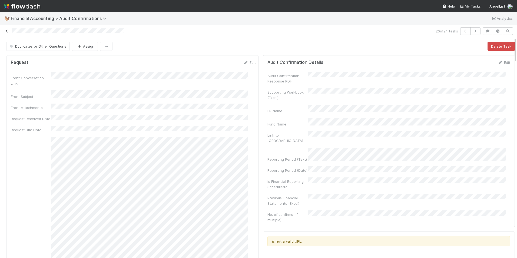
click at [5, 32] on icon at bounding box center [6, 31] width 5 height 4
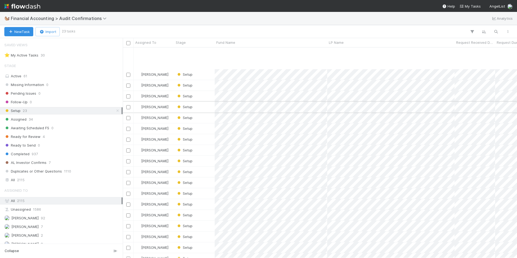
scroll to position [43, 0]
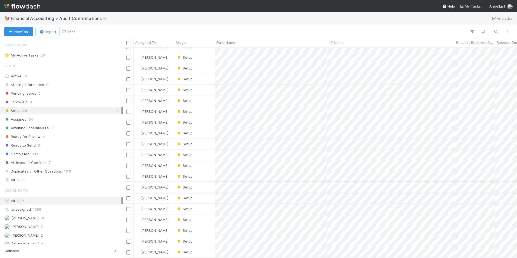
click at [203, 183] on div "Setup" at bounding box center [194, 187] width 41 height 11
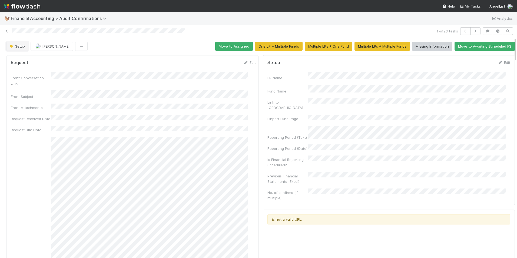
click at [15, 47] on span "Setup" at bounding box center [17, 46] width 16 height 4
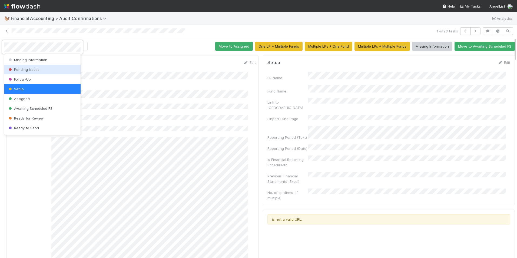
scroll to position [28, 0]
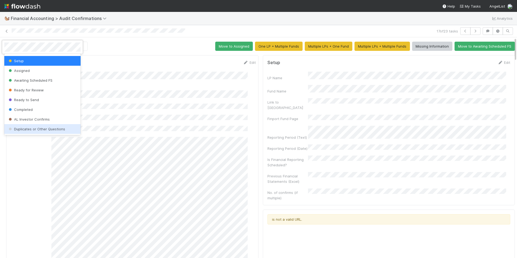
click at [49, 128] on span "Duplicates or Other Questions" at bounding box center [37, 129] width 58 height 4
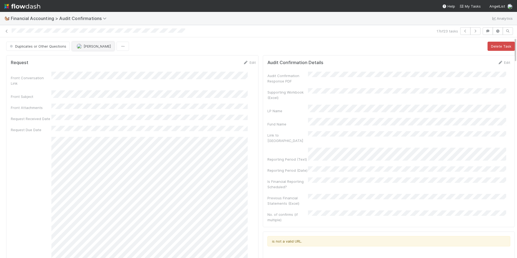
click at [85, 47] on span "[PERSON_NAME]" at bounding box center [97, 46] width 27 height 4
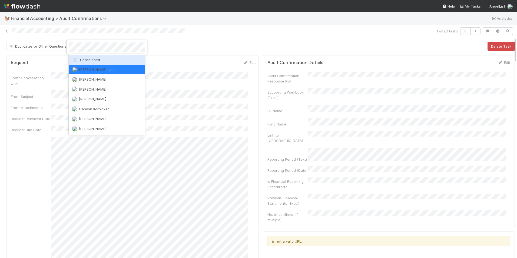
click at [89, 59] on span "Unassigned" at bounding box center [86, 60] width 28 height 4
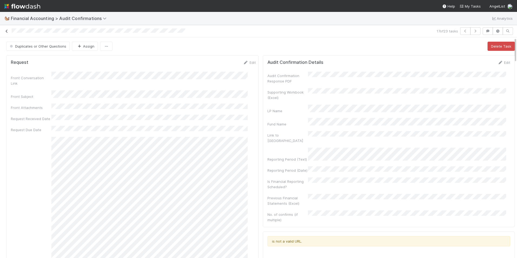
click at [5, 31] on icon at bounding box center [6, 31] width 5 height 4
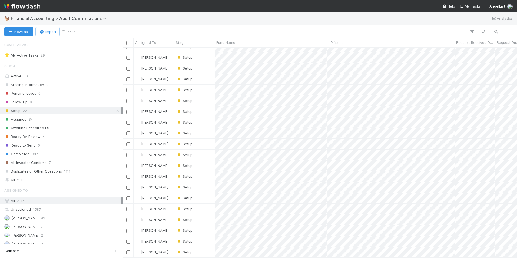
scroll to position [32, 0]
click at [206, 172] on div "Setup" at bounding box center [194, 176] width 41 height 11
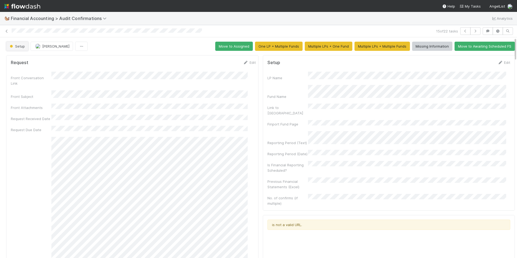
click at [23, 46] on span "Setup" at bounding box center [17, 46] width 16 height 4
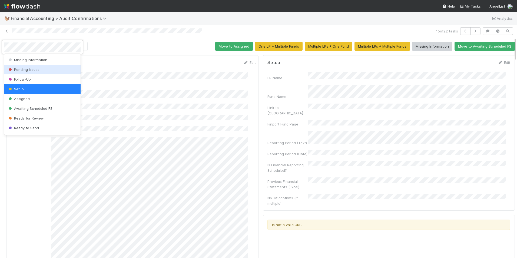
scroll to position [28, 0]
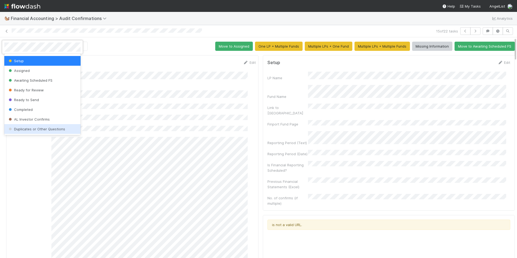
click at [47, 126] on div "Duplicates or Other Questions" at bounding box center [42, 129] width 76 height 10
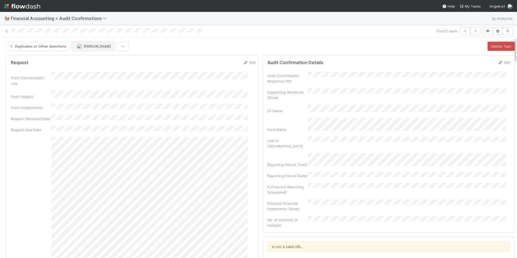
click at [84, 47] on span "[PERSON_NAME]" at bounding box center [97, 46] width 27 height 4
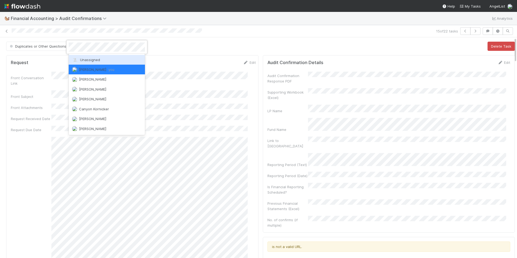
click at [87, 58] on span "Unassigned" at bounding box center [86, 60] width 28 height 4
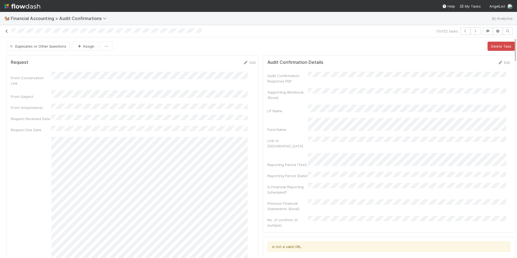
click at [7, 31] on icon at bounding box center [6, 31] width 5 height 4
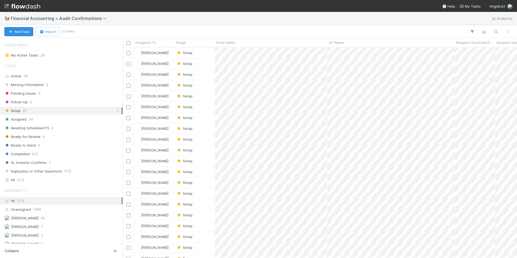
scroll to position [21, 0]
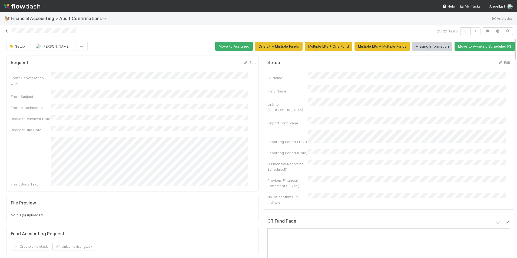
click at [5, 29] on link at bounding box center [6, 30] width 5 height 5
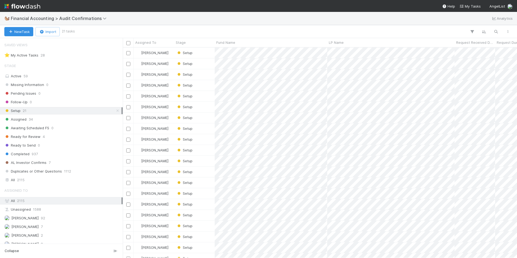
scroll to position [21, 0]
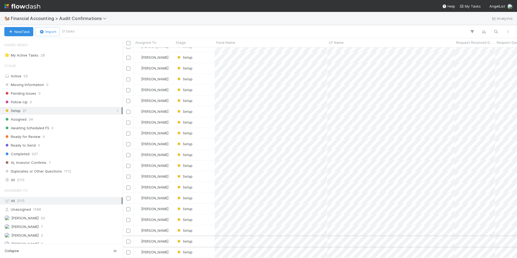
click at [203, 236] on div "Setup" at bounding box center [194, 241] width 41 height 11
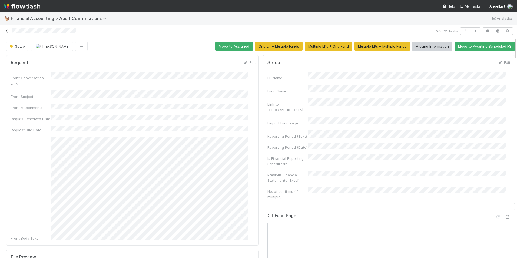
click at [6, 32] on icon at bounding box center [6, 31] width 5 height 4
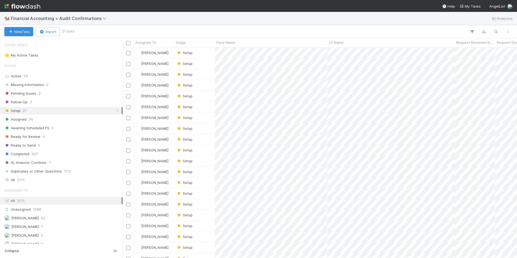
scroll to position [206, 390]
click at [210, 203] on div "Setup" at bounding box center [194, 204] width 41 height 11
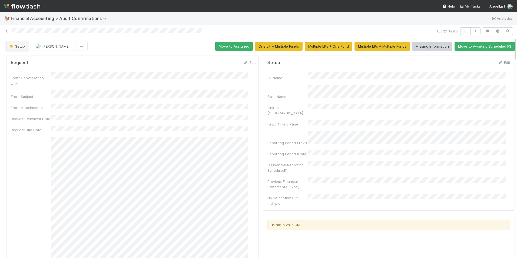
click at [20, 49] on button "Setup" at bounding box center [17, 46] width 22 height 9
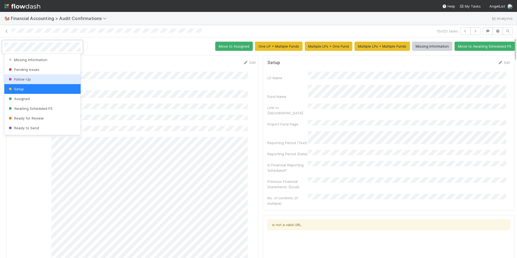
scroll to position [28, 0]
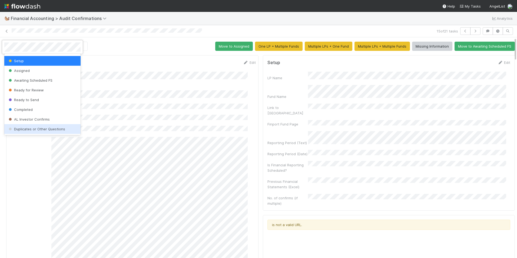
click at [37, 128] on span "Duplicates or Other Questions" at bounding box center [37, 129] width 58 height 4
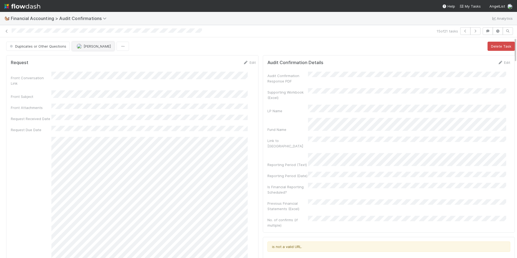
click at [85, 43] on button "[PERSON_NAME]" at bounding box center [93, 46] width 42 height 9
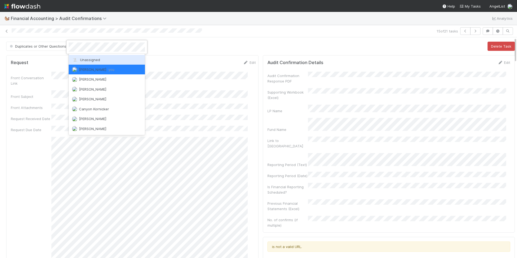
click at [95, 58] on span "Unassigned" at bounding box center [86, 60] width 28 height 4
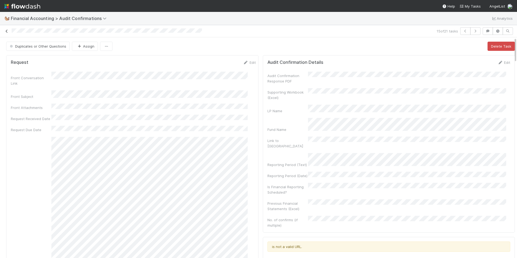
click at [6, 30] on icon at bounding box center [6, 31] width 5 height 4
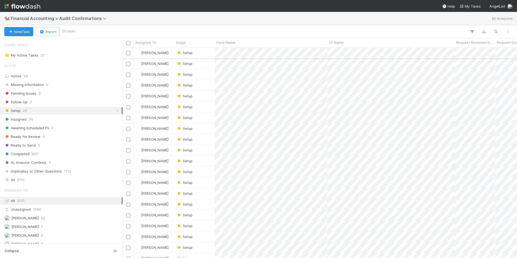
click at [200, 52] on div "Setup" at bounding box center [194, 53] width 41 height 11
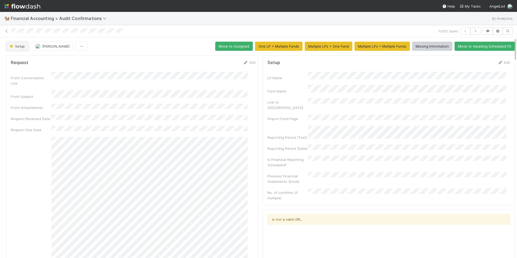
click at [16, 46] on span "Setup" at bounding box center [17, 46] width 16 height 4
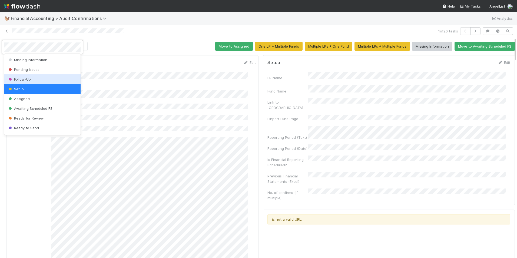
scroll to position [28, 0]
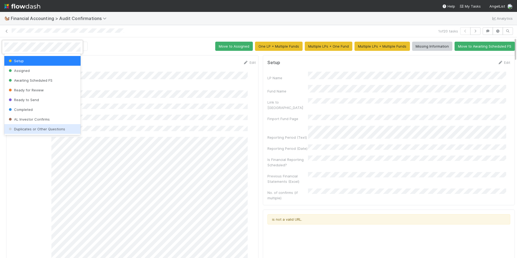
click at [35, 128] on span "Duplicates or Other Questions" at bounding box center [37, 129] width 58 height 4
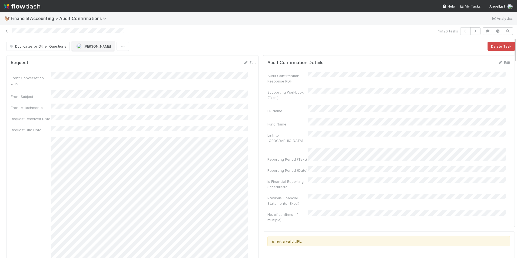
click at [81, 47] on span "[PERSON_NAME]" at bounding box center [94, 46] width 34 height 4
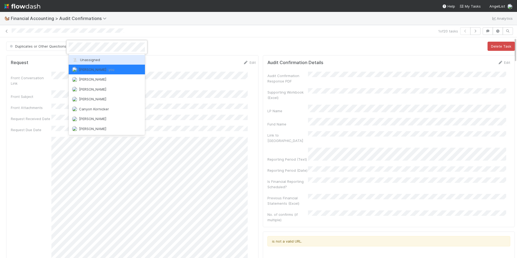
click at [89, 60] on span "Unassigned" at bounding box center [86, 60] width 28 height 4
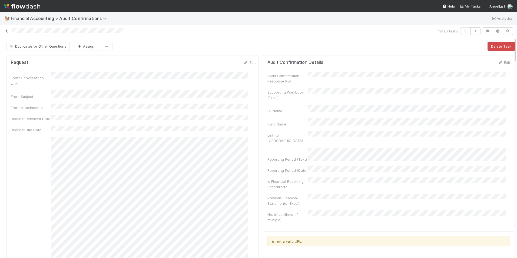
click at [6, 32] on icon at bounding box center [6, 31] width 5 height 4
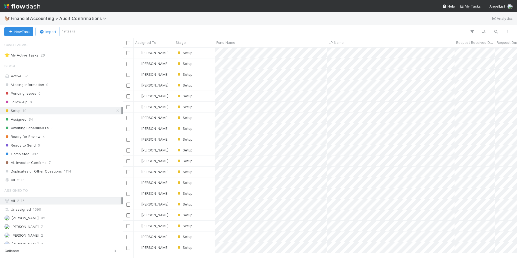
scroll to position [206, 390]
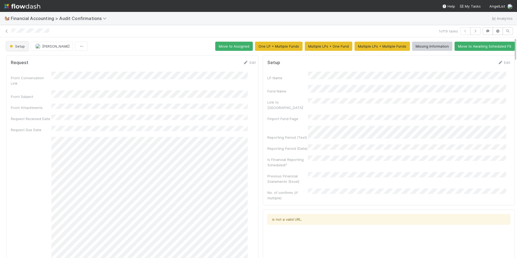
click at [17, 47] on span "Setup" at bounding box center [17, 46] width 16 height 4
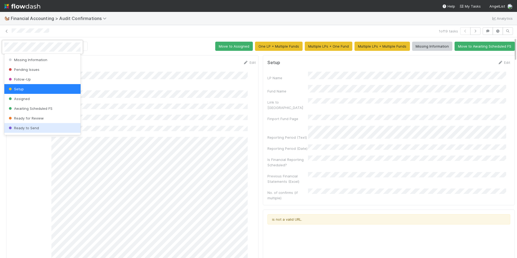
scroll to position [28, 0]
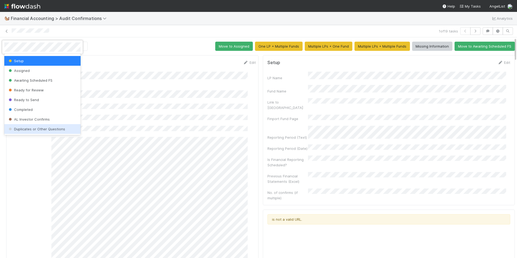
click at [39, 126] on div "Duplicates or Other Questions" at bounding box center [42, 129] width 76 height 10
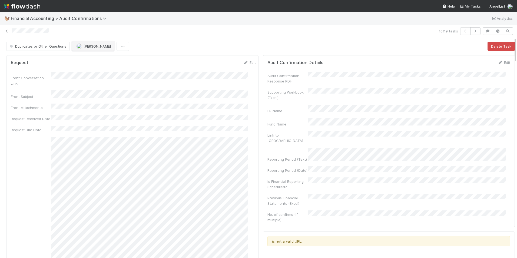
click at [90, 45] on span "[PERSON_NAME]" at bounding box center [97, 46] width 27 height 4
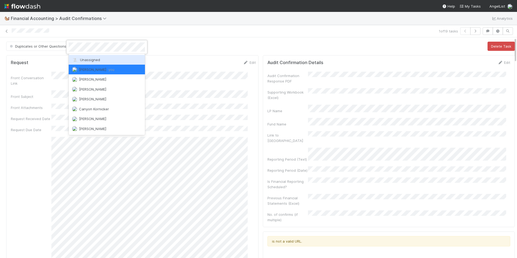
click at [91, 57] on div "Unassigned" at bounding box center [107, 60] width 76 height 10
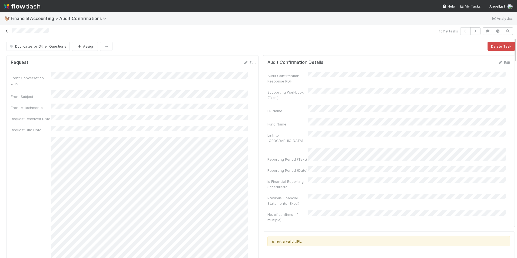
click at [2, 29] on div "1 of 19 tasks" at bounding box center [258, 31] width 517 height 8
click at [7, 31] on icon at bounding box center [6, 31] width 5 height 4
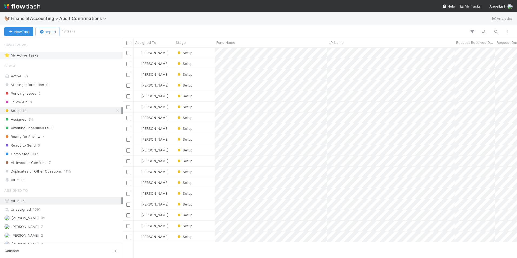
scroll to position [206, 390]
click at [204, 54] on div "Setup" at bounding box center [194, 53] width 41 height 11
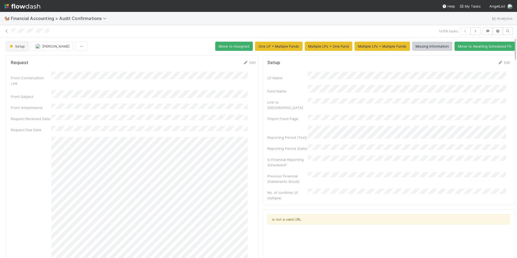
click at [19, 45] on span "Setup" at bounding box center [17, 46] width 16 height 4
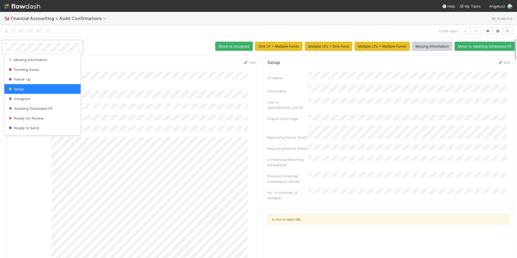
scroll to position [28, 0]
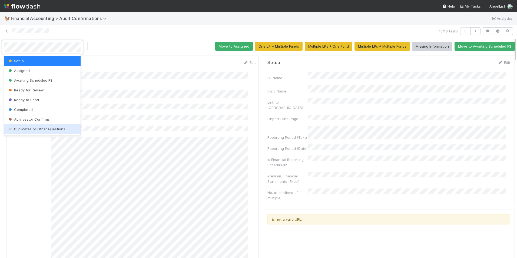
click at [45, 126] on div "Duplicates or Other Questions" at bounding box center [42, 129] width 76 height 10
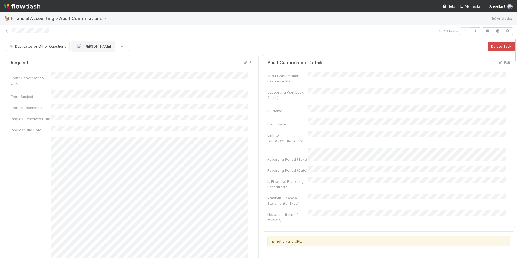
click at [81, 47] on span "[PERSON_NAME]" at bounding box center [94, 46] width 34 height 4
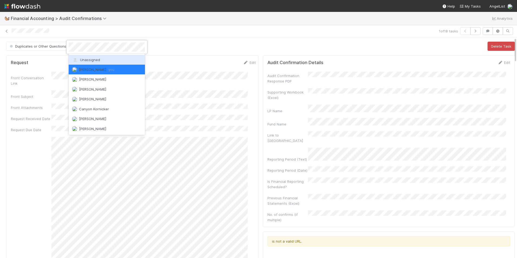
click at [85, 58] on span "Unassigned" at bounding box center [86, 60] width 28 height 4
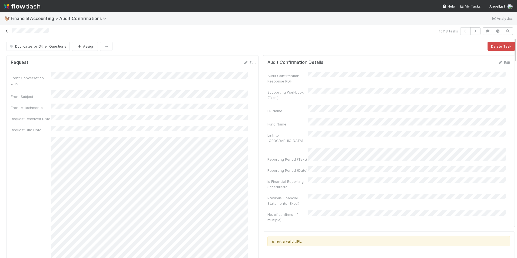
click at [6, 32] on icon at bounding box center [6, 31] width 5 height 4
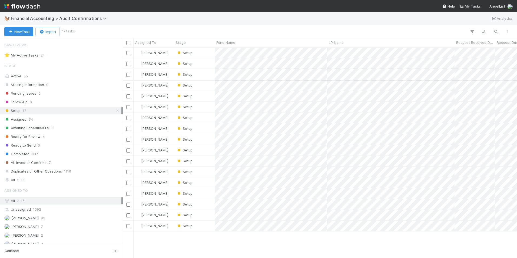
scroll to position [206, 390]
click at [199, 54] on div "Setup" at bounding box center [194, 53] width 41 height 11
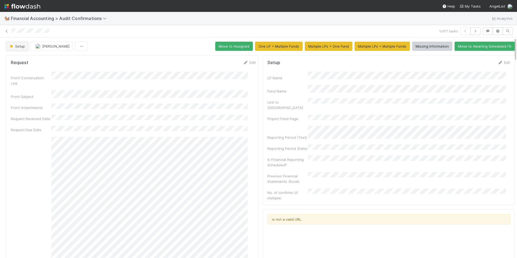
click at [24, 44] on span "Setup" at bounding box center [17, 46] width 16 height 4
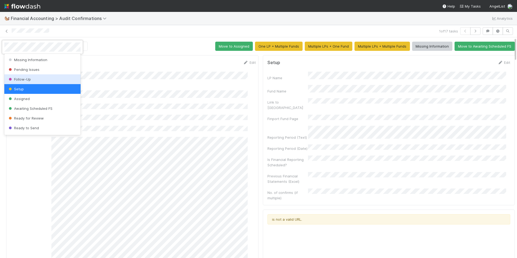
scroll to position [28, 0]
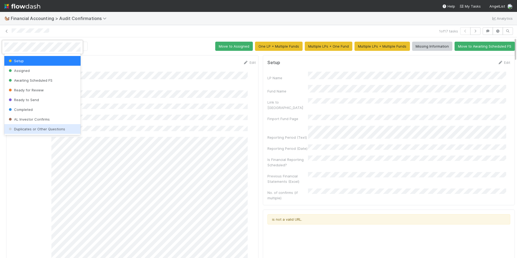
click at [42, 127] on div "Duplicates or Other Questions" at bounding box center [42, 129] width 76 height 10
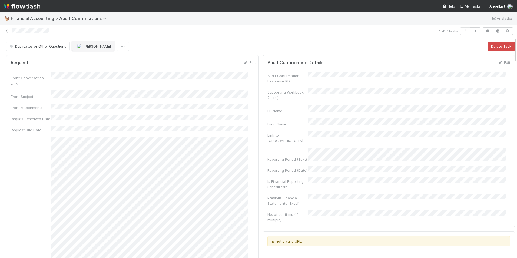
click at [85, 45] on span "[PERSON_NAME]" at bounding box center [97, 46] width 27 height 4
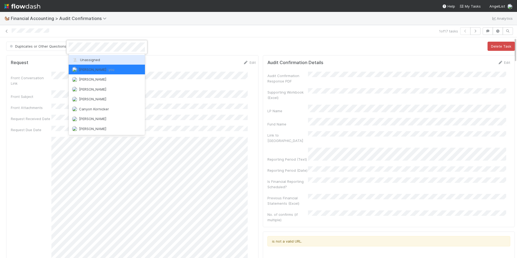
click at [88, 57] on div "Unassigned" at bounding box center [107, 60] width 76 height 10
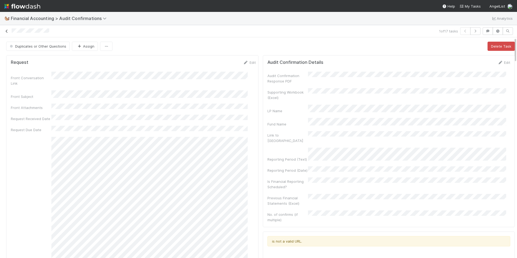
click at [7, 31] on icon at bounding box center [6, 31] width 5 height 4
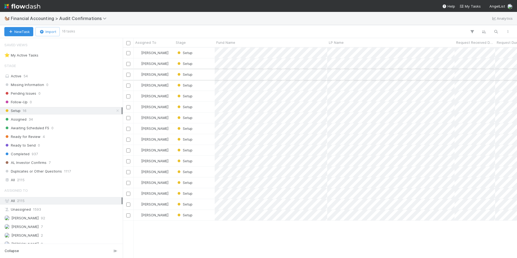
scroll to position [206, 390]
click at [206, 54] on div "Setup" at bounding box center [194, 53] width 41 height 11
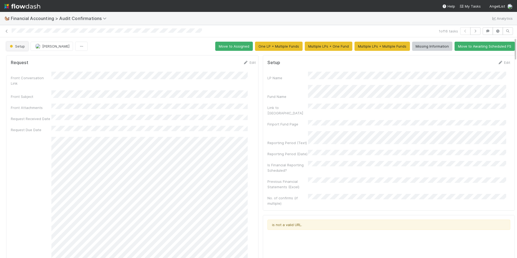
click at [23, 45] on span "Setup" at bounding box center [17, 46] width 16 height 4
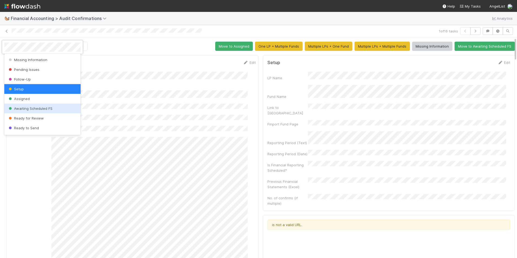
scroll to position [28, 0]
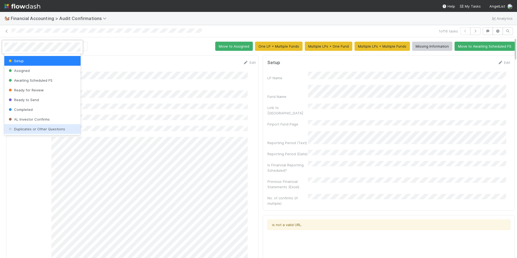
click at [50, 129] on span "Duplicates or Other Questions" at bounding box center [37, 129] width 58 height 4
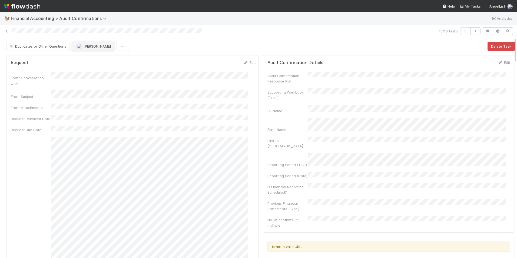
click at [80, 46] on img "button" at bounding box center [79, 46] width 5 height 5
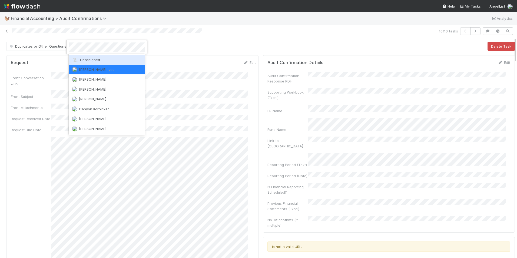
drag, startPoint x: 86, startPoint y: 57, endPoint x: 72, endPoint y: 55, distance: 13.7
click at [86, 58] on div "Unassigned" at bounding box center [107, 60] width 76 height 10
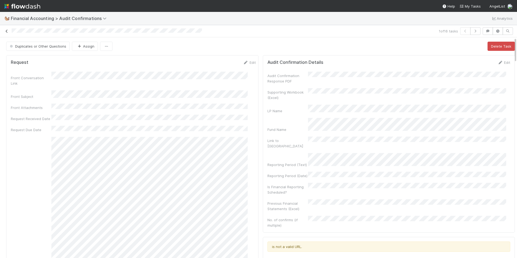
click at [6, 31] on icon at bounding box center [6, 31] width 5 height 4
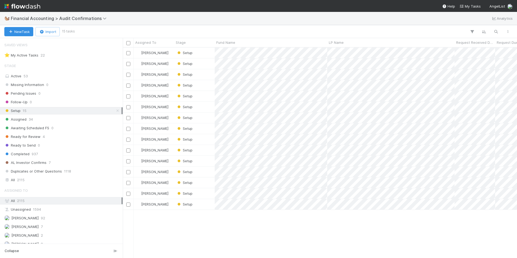
scroll to position [206, 390]
click at [209, 51] on div "Setup" at bounding box center [194, 53] width 41 height 11
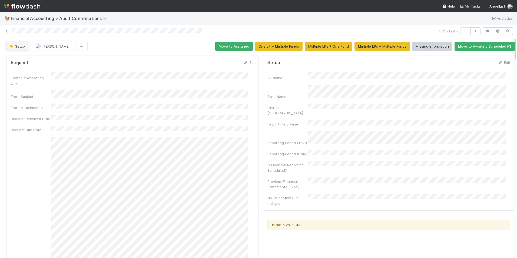
click at [21, 47] on span "Setup" at bounding box center [17, 46] width 16 height 4
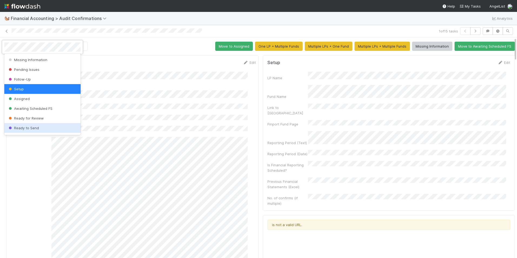
scroll to position [28, 0]
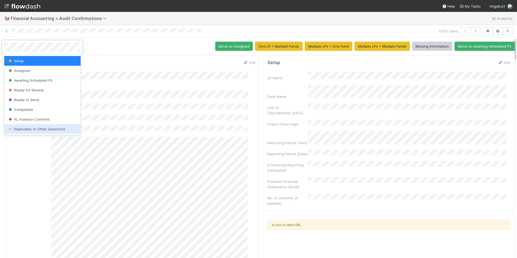
click at [41, 128] on span "Duplicates or Other Questions" at bounding box center [37, 129] width 58 height 4
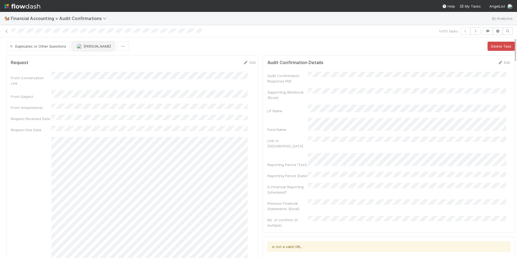
click at [89, 48] on span "[PERSON_NAME]" at bounding box center [97, 46] width 27 height 4
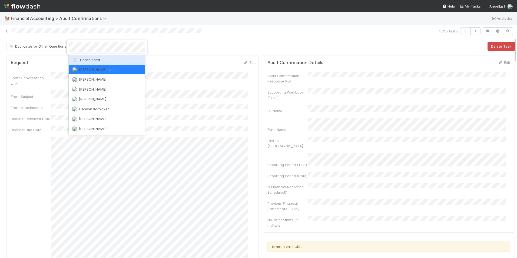
click at [98, 58] on span "Unassigned" at bounding box center [86, 60] width 28 height 4
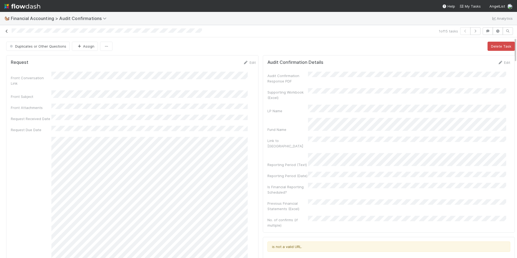
click at [5, 31] on icon at bounding box center [6, 31] width 5 height 4
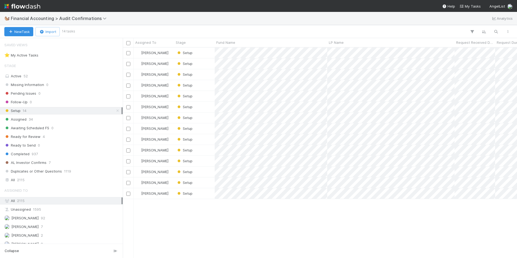
scroll to position [206, 390]
click at [212, 53] on div "Setup" at bounding box center [194, 53] width 41 height 11
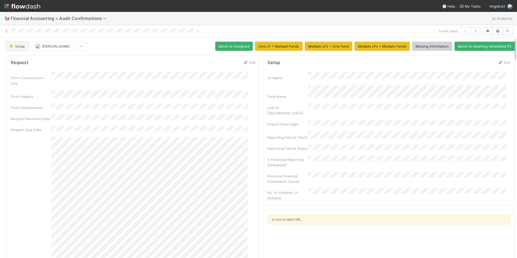
click at [23, 50] on button "Setup" at bounding box center [17, 46] width 22 height 9
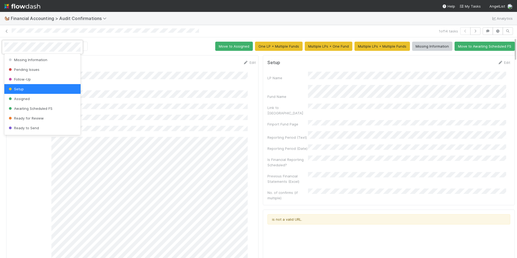
scroll to position [28, 0]
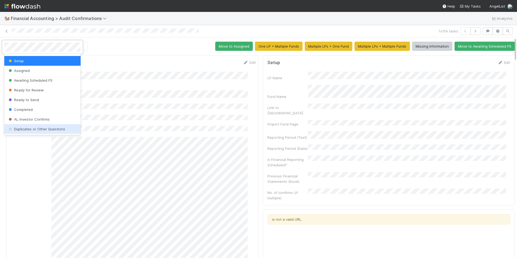
click at [47, 130] on span "Duplicates or Other Questions" at bounding box center [37, 129] width 58 height 4
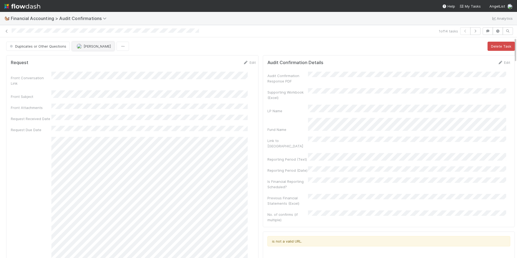
click at [81, 49] on button "[PERSON_NAME]" at bounding box center [93, 46] width 42 height 9
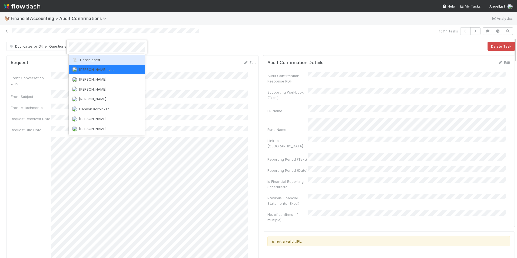
click at [90, 61] on span "Unassigned" at bounding box center [86, 60] width 28 height 4
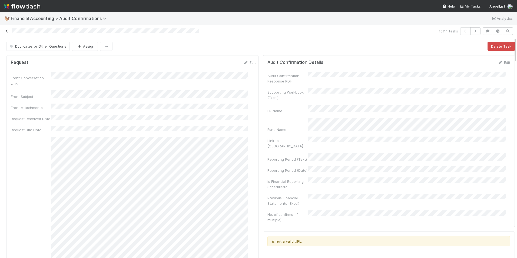
click at [6, 30] on icon at bounding box center [6, 31] width 5 height 4
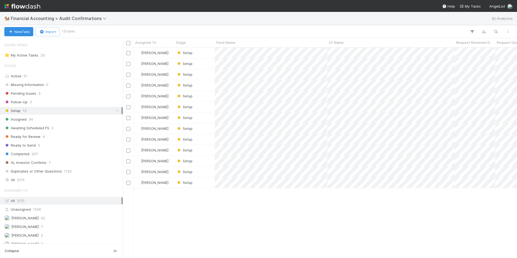
scroll to position [206, 390]
click at [206, 51] on div "Setup" at bounding box center [194, 53] width 41 height 11
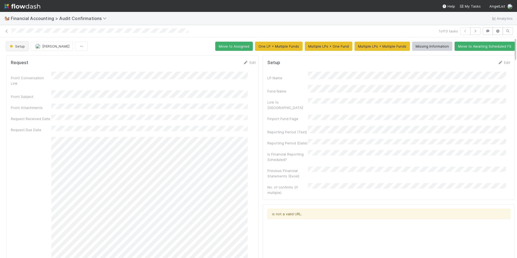
click at [18, 44] on span "Setup" at bounding box center [17, 46] width 16 height 4
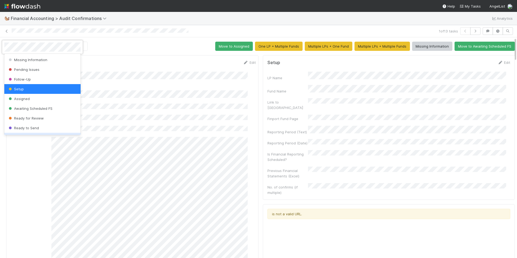
scroll to position [28, 0]
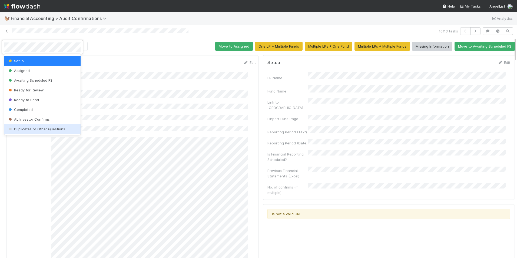
click at [45, 128] on span "Duplicates or Other Questions" at bounding box center [37, 129] width 58 height 4
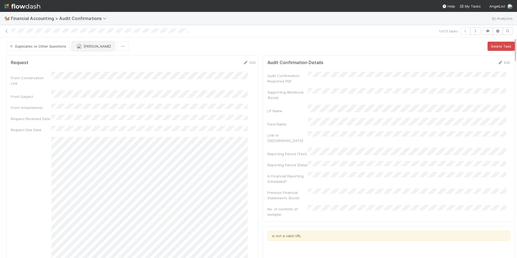
click at [84, 46] on span "[PERSON_NAME]" at bounding box center [97, 46] width 27 height 4
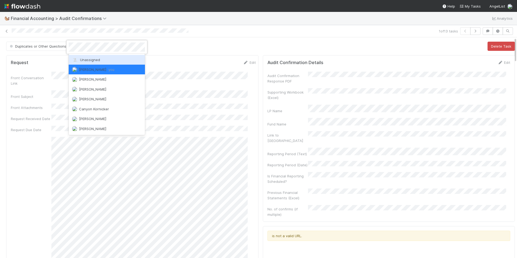
click at [95, 62] on div "Unassigned" at bounding box center [107, 60] width 76 height 10
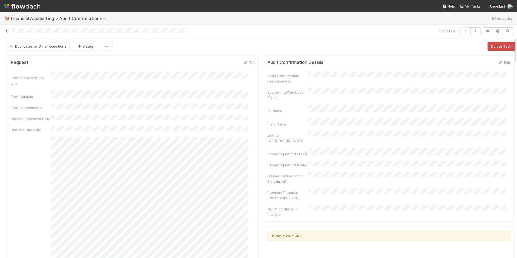
click at [5, 31] on icon at bounding box center [6, 31] width 5 height 4
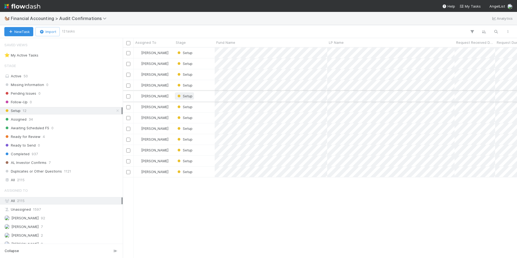
scroll to position [206, 390]
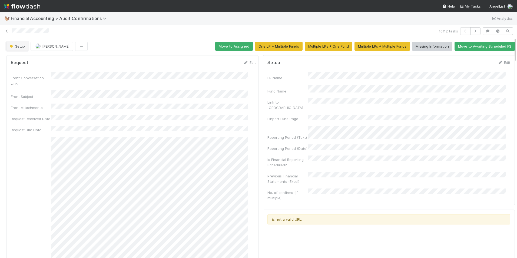
click at [17, 47] on span "Setup" at bounding box center [17, 46] width 16 height 4
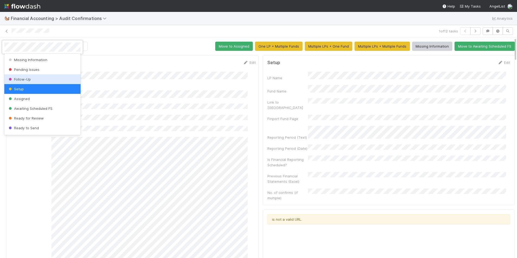
scroll to position [28, 0]
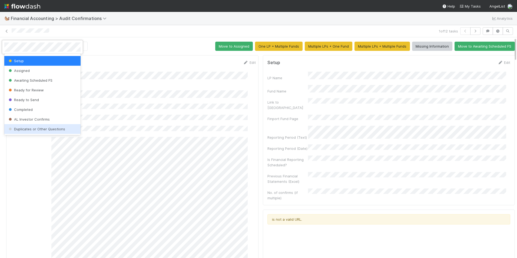
click at [39, 132] on div "Duplicates or Other Questions" at bounding box center [42, 129] width 76 height 10
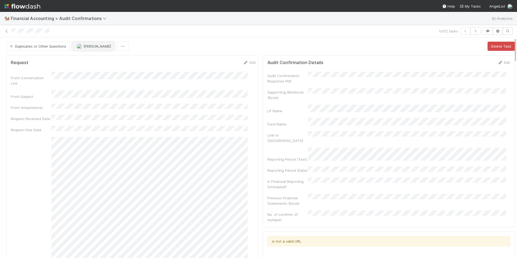
click at [85, 44] on span "[PERSON_NAME]" at bounding box center [97, 46] width 27 height 4
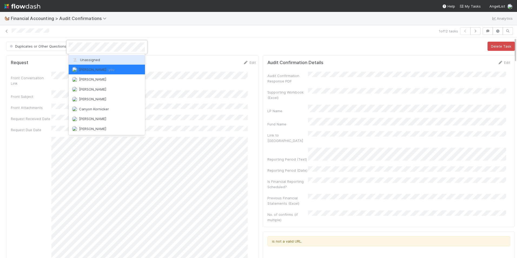
click at [87, 58] on span "Unassigned" at bounding box center [86, 60] width 28 height 4
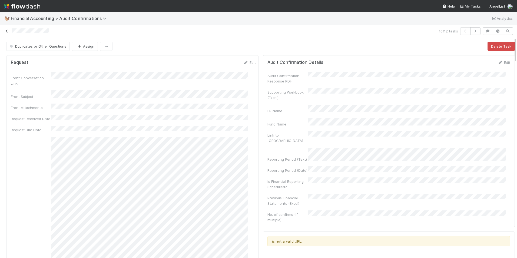
click at [6, 29] on link at bounding box center [6, 30] width 5 height 5
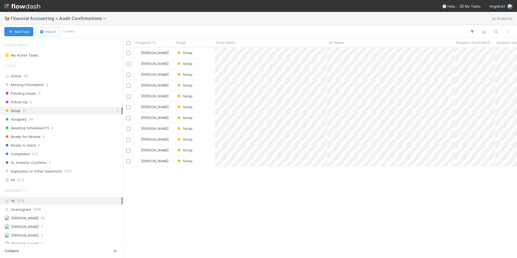
scroll to position [206, 390]
click at [205, 52] on div "Setup" at bounding box center [194, 53] width 41 height 11
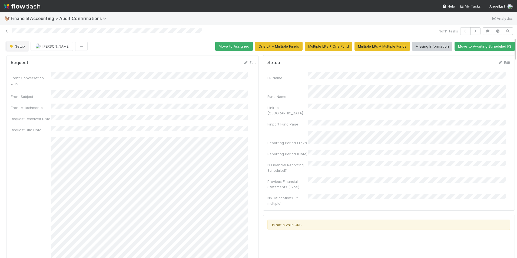
click at [14, 49] on button "Setup" at bounding box center [17, 46] width 22 height 9
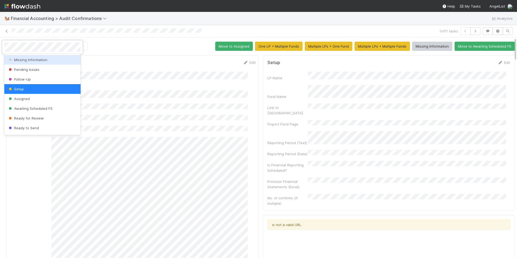
scroll to position [28, 0]
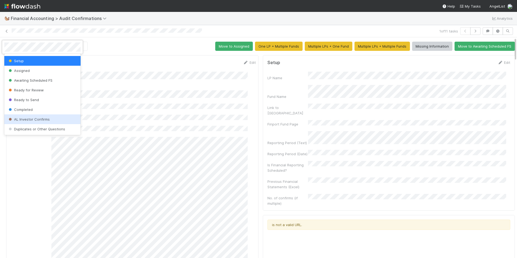
click at [44, 124] on div "AL Investor Confirms" at bounding box center [42, 119] width 76 height 10
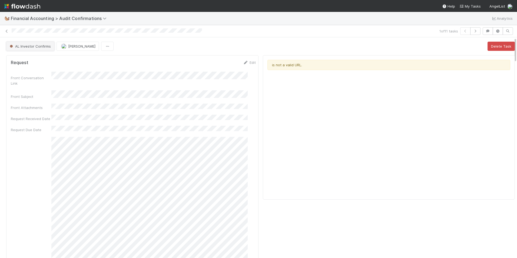
click at [33, 46] on span "AL Investor Confirms" at bounding box center [30, 46] width 42 height 4
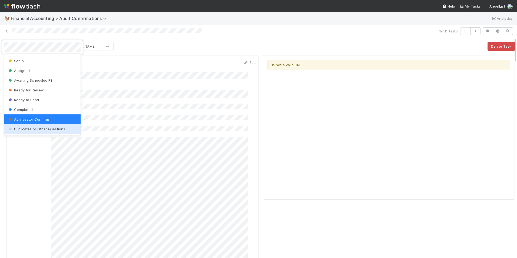
click at [47, 129] on span "Duplicates or Other Questions" at bounding box center [37, 129] width 58 height 4
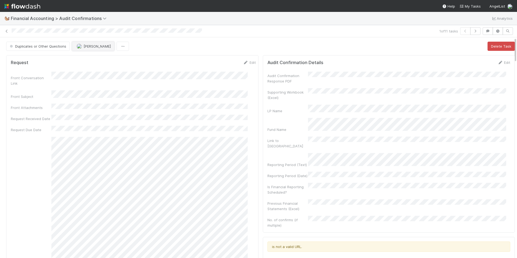
click at [87, 47] on span "[PERSON_NAME]" at bounding box center [97, 46] width 27 height 4
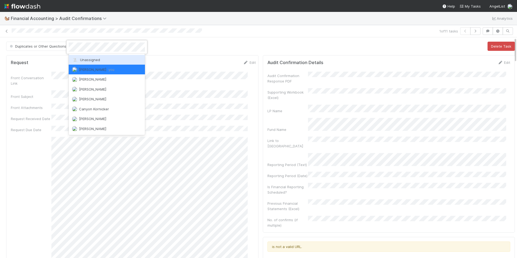
click at [97, 56] on div "Unassigned" at bounding box center [107, 60] width 76 height 10
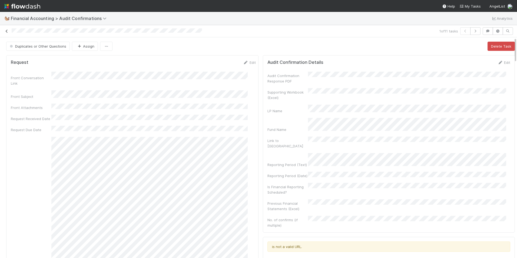
click at [8, 32] on icon at bounding box center [6, 31] width 5 height 4
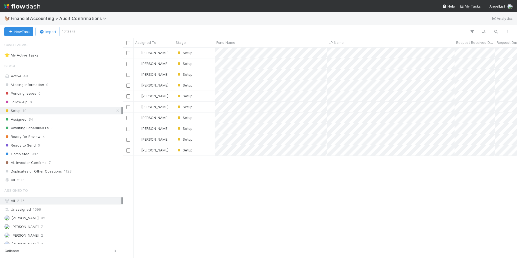
scroll to position [206, 390]
click at [203, 50] on div "Setup" at bounding box center [194, 53] width 41 height 11
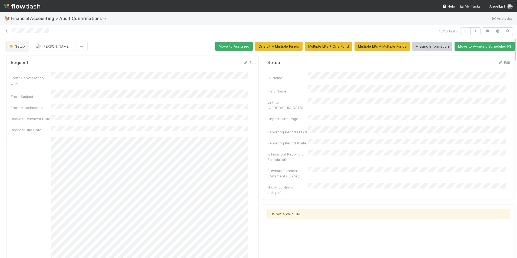
click at [24, 48] on button "Setup" at bounding box center [17, 46] width 22 height 9
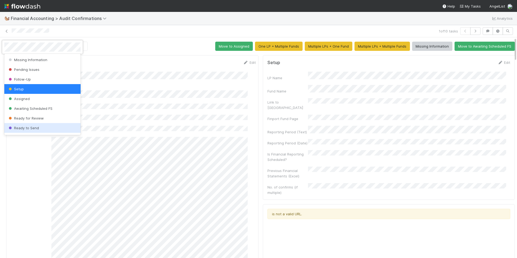
scroll to position [28, 0]
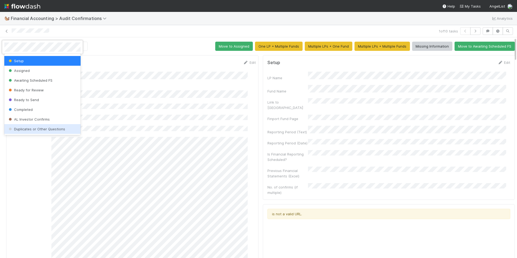
click at [29, 129] on span "Duplicates or Other Questions" at bounding box center [37, 129] width 58 height 4
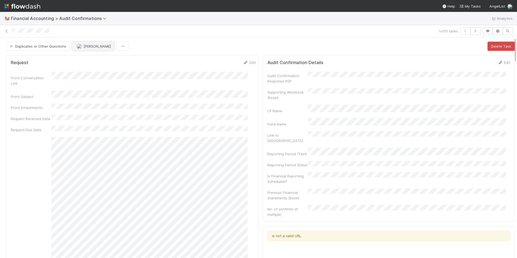
click at [92, 44] on span "[PERSON_NAME]" at bounding box center [97, 46] width 27 height 4
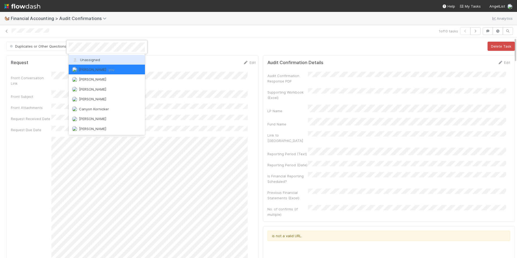
click at [94, 60] on span "Unassigned" at bounding box center [86, 60] width 28 height 4
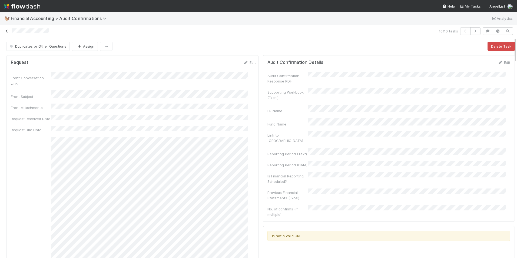
click at [8, 33] on link at bounding box center [6, 30] width 5 height 5
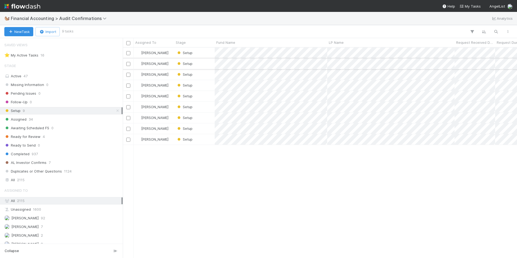
scroll to position [206, 390]
click at [206, 50] on div "Setup" at bounding box center [194, 53] width 41 height 11
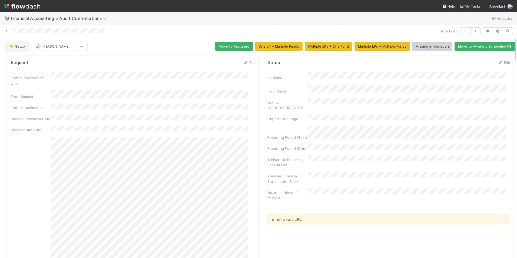
click at [21, 49] on button "Setup" at bounding box center [17, 46] width 22 height 9
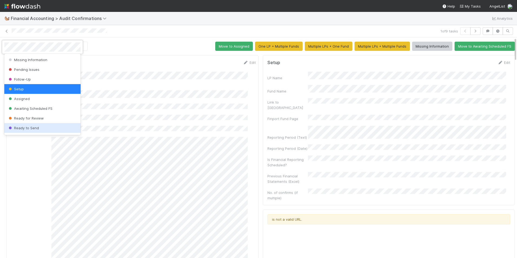
scroll to position [28, 0]
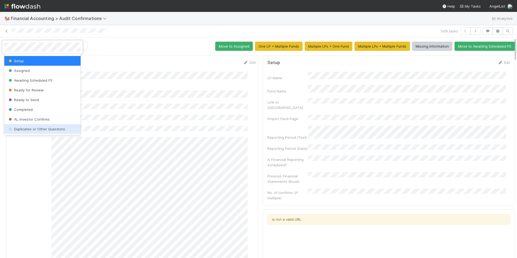
click at [39, 127] on span "Duplicates or Other Questions" at bounding box center [37, 129] width 58 height 4
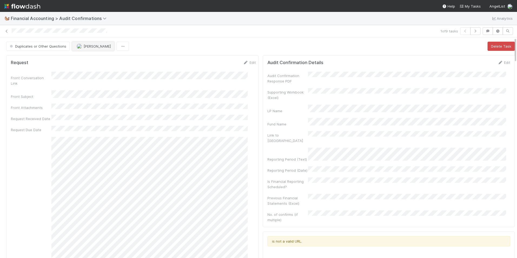
click at [80, 47] on img "button" at bounding box center [79, 46] width 5 height 5
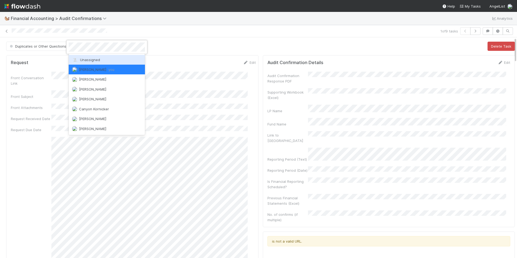
click at [89, 60] on span "Unassigned" at bounding box center [86, 60] width 28 height 4
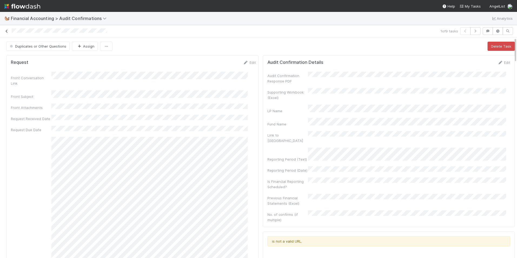
click at [7, 31] on icon at bounding box center [6, 31] width 5 height 4
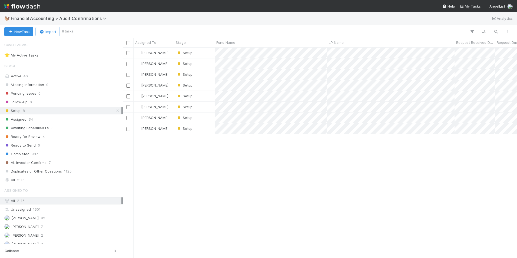
scroll to position [206, 390]
click at [210, 52] on div "Setup" at bounding box center [194, 53] width 41 height 11
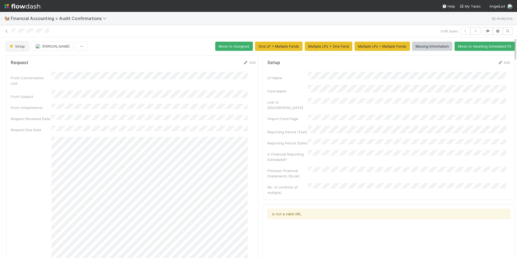
click at [18, 50] on button "Setup" at bounding box center [17, 46] width 22 height 9
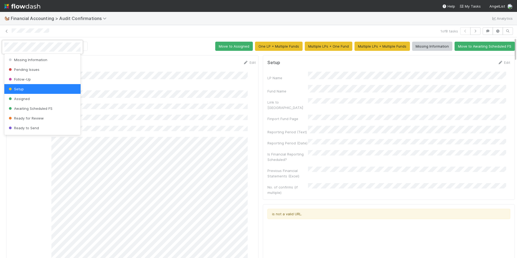
scroll to position [28, 0]
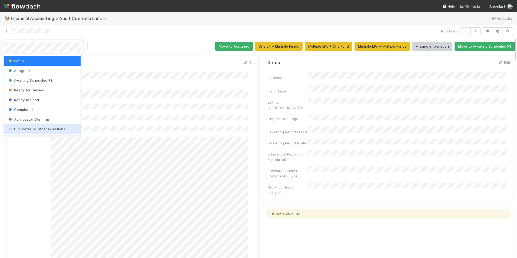
click at [38, 128] on span "Duplicates or Other Questions" at bounding box center [37, 129] width 58 height 4
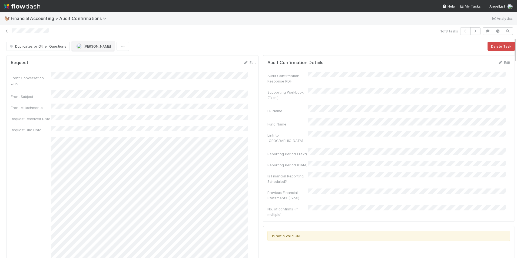
click at [74, 45] on button "[PERSON_NAME]" at bounding box center [93, 46] width 42 height 9
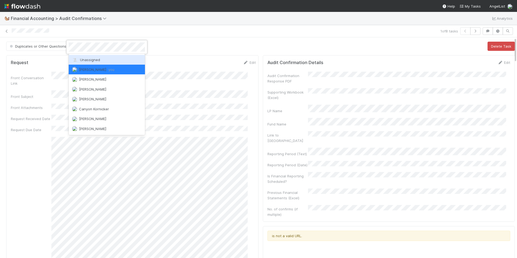
click at [79, 59] on span "Unassigned" at bounding box center [86, 60] width 28 height 4
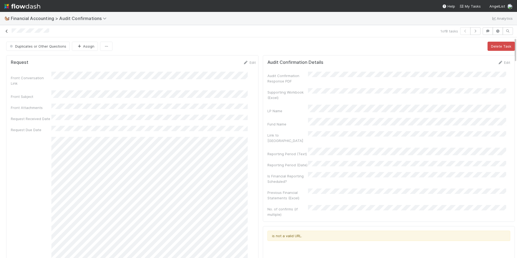
click at [4, 29] on icon at bounding box center [6, 31] width 5 height 4
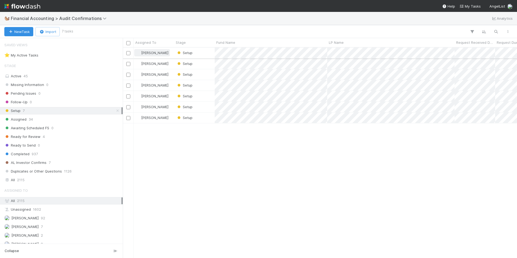
scroll to position [206, 390]
click at [213, 55] on div "Setup" at bounding box center [194, 53] width 41 height 11
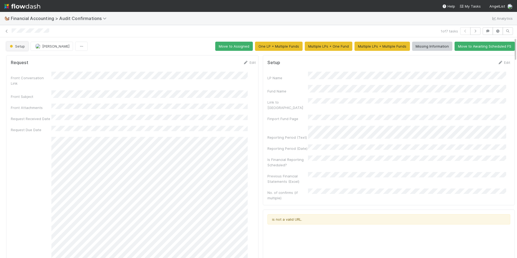
click at [20, 49] on button "Setup" at bounding box center [17, 46] width 22 height 9
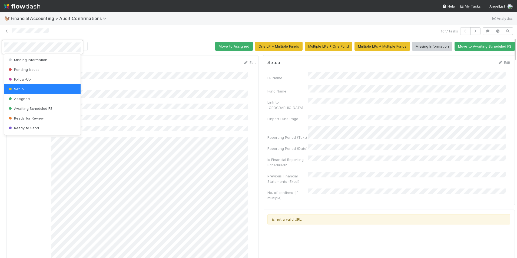
scroll to position [28, 0]
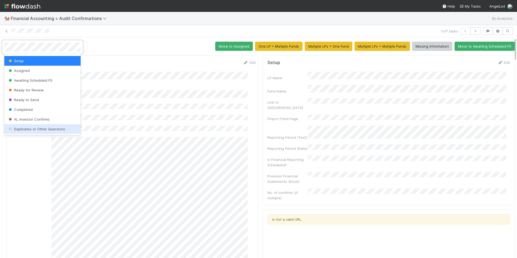
click at [46, 129] on span "Duplicates or Other Questions" at bounding box center [37, 129] width 58 height 4
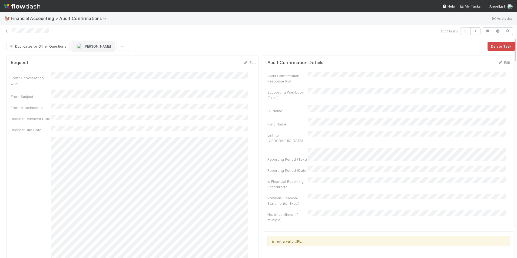
click at [87, 45] on span "[PERSON_NAME]" at bounding box center [97, 46] width 27 height 4
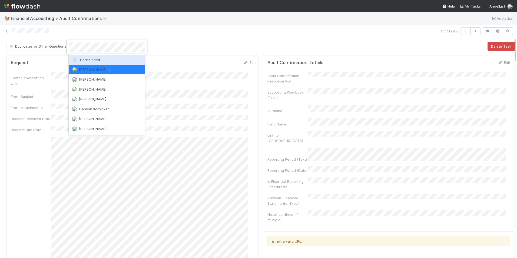
drag, startPoint x: 87, startPoint y: 45, endPoint x: 73, endPoint y: 55, distance: 16.7
click at [90, 62] on div "Unassigned" at bounding box center [107, 60] width 76 height 10
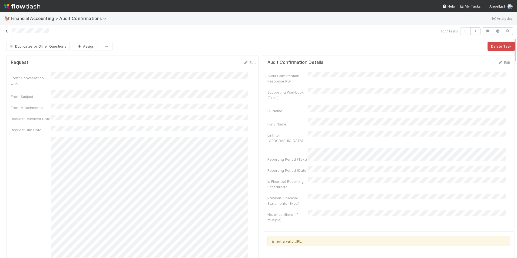
click at [5, 32] on icon at bounding box center [6, 31] width 5 height 4
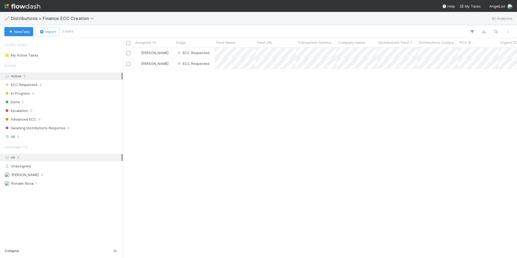
scroll to position [206, 390]
click at [164, 65] on div "[PERSON_NAME]" at bounding box center [154, 63] width 41 height 11
